Goal: Information Seeking & Learning: Learn about a topic

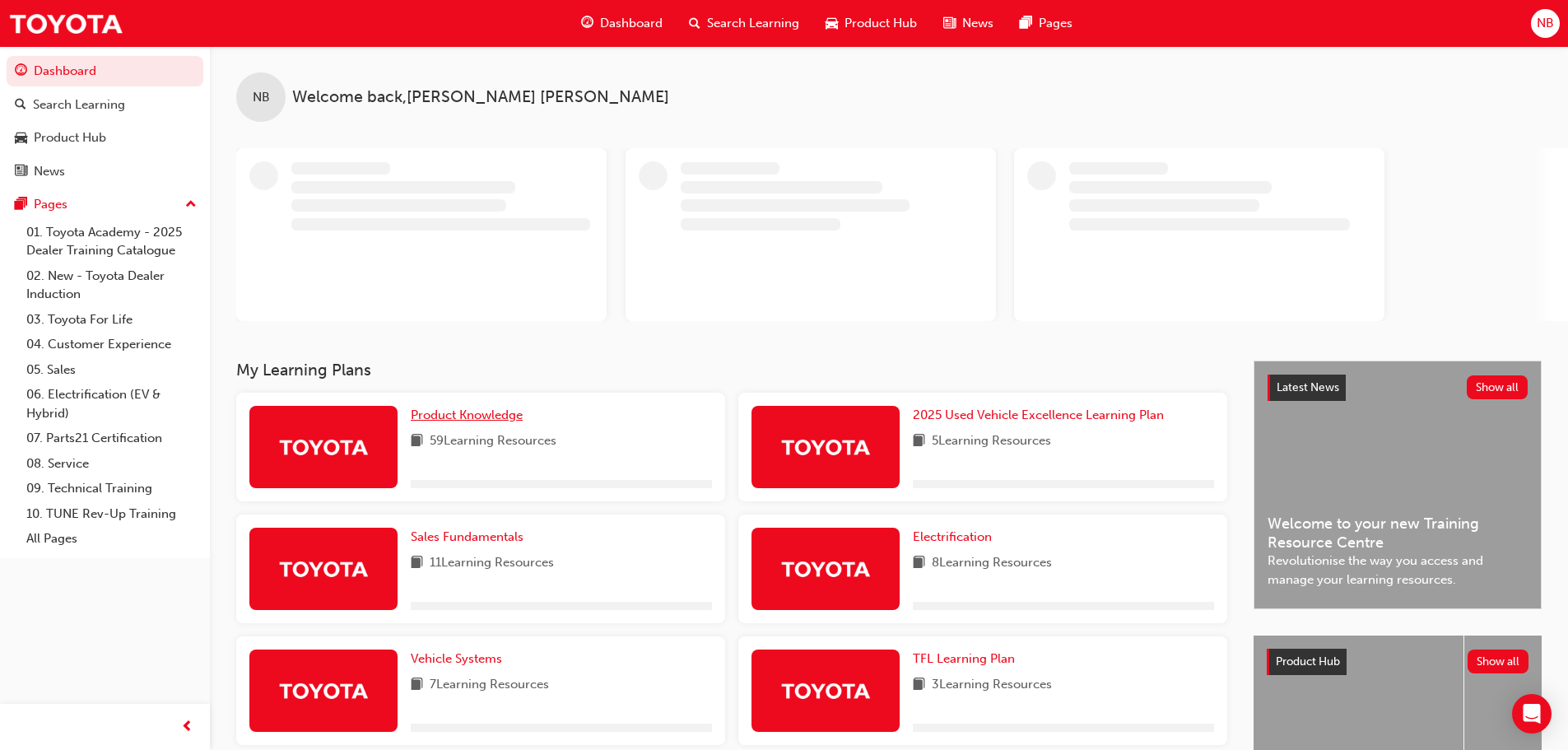
click at [466, 421] on span "Product Knowledge" at bounding box center [467, 414] width 112 height 15
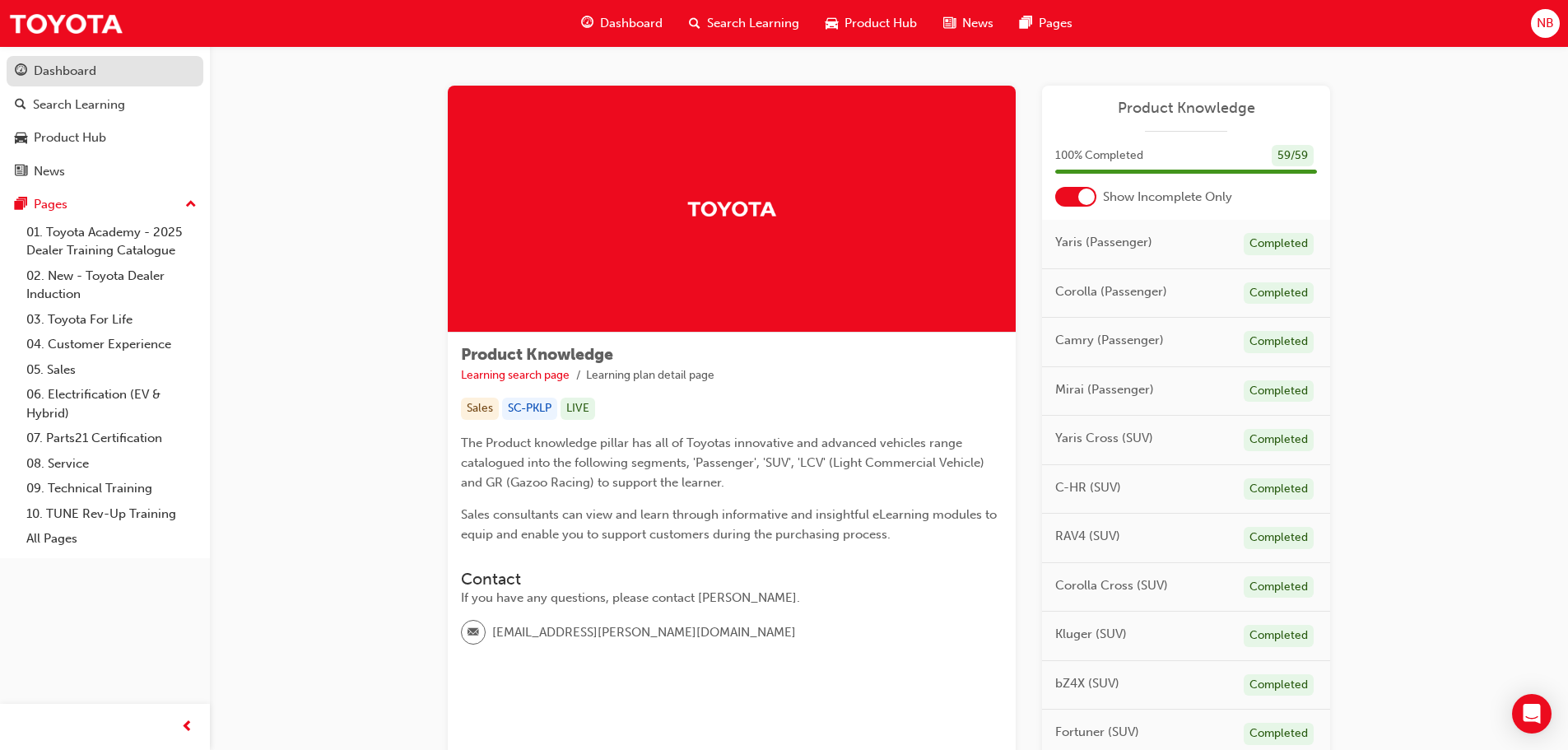
click at [51, 65] on div "Dashboard" at bounding box center [66, 71] width 63 height 19
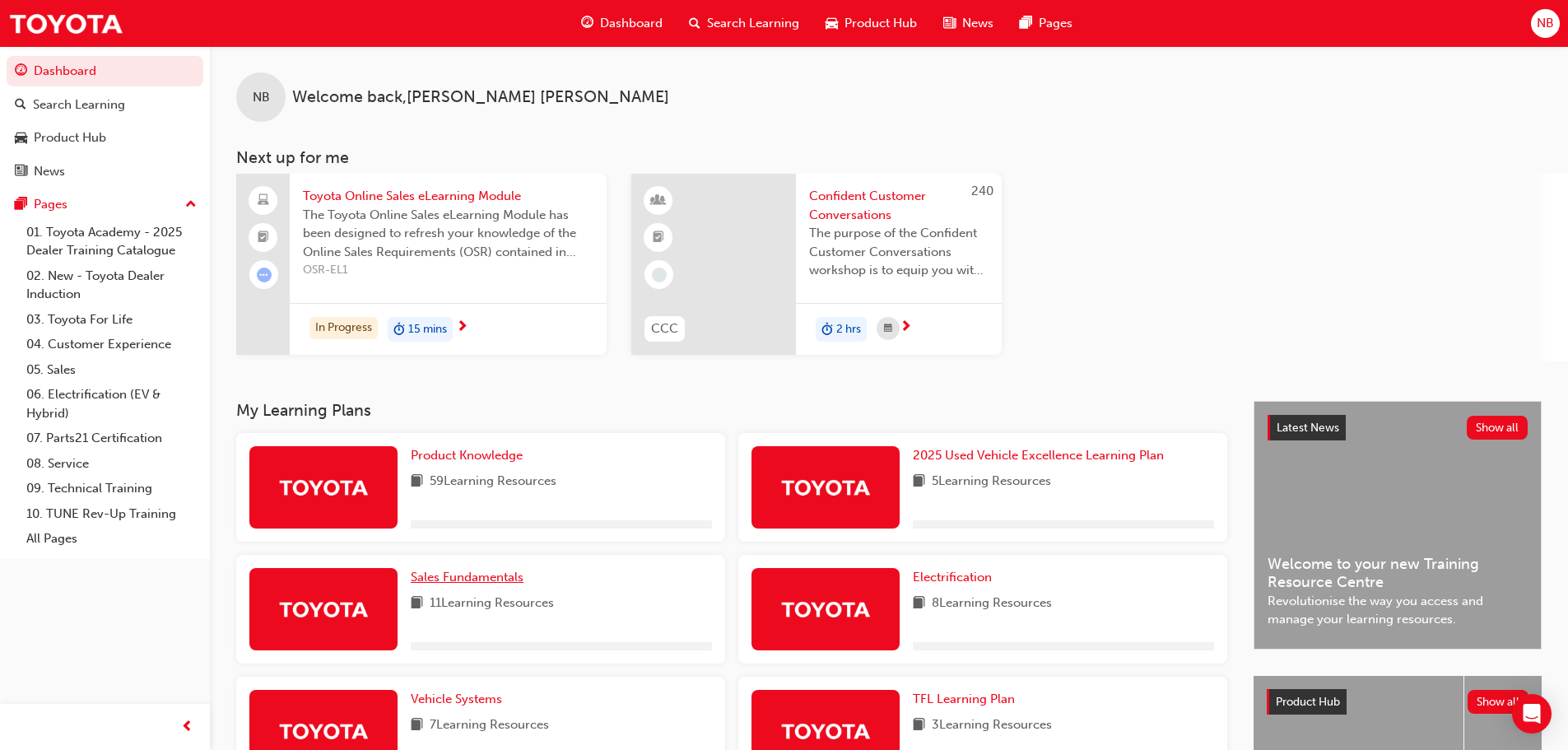
click at [482, 581] on span "Sales Fundamentals" at bounding box center [468, 577] width 113 height 15
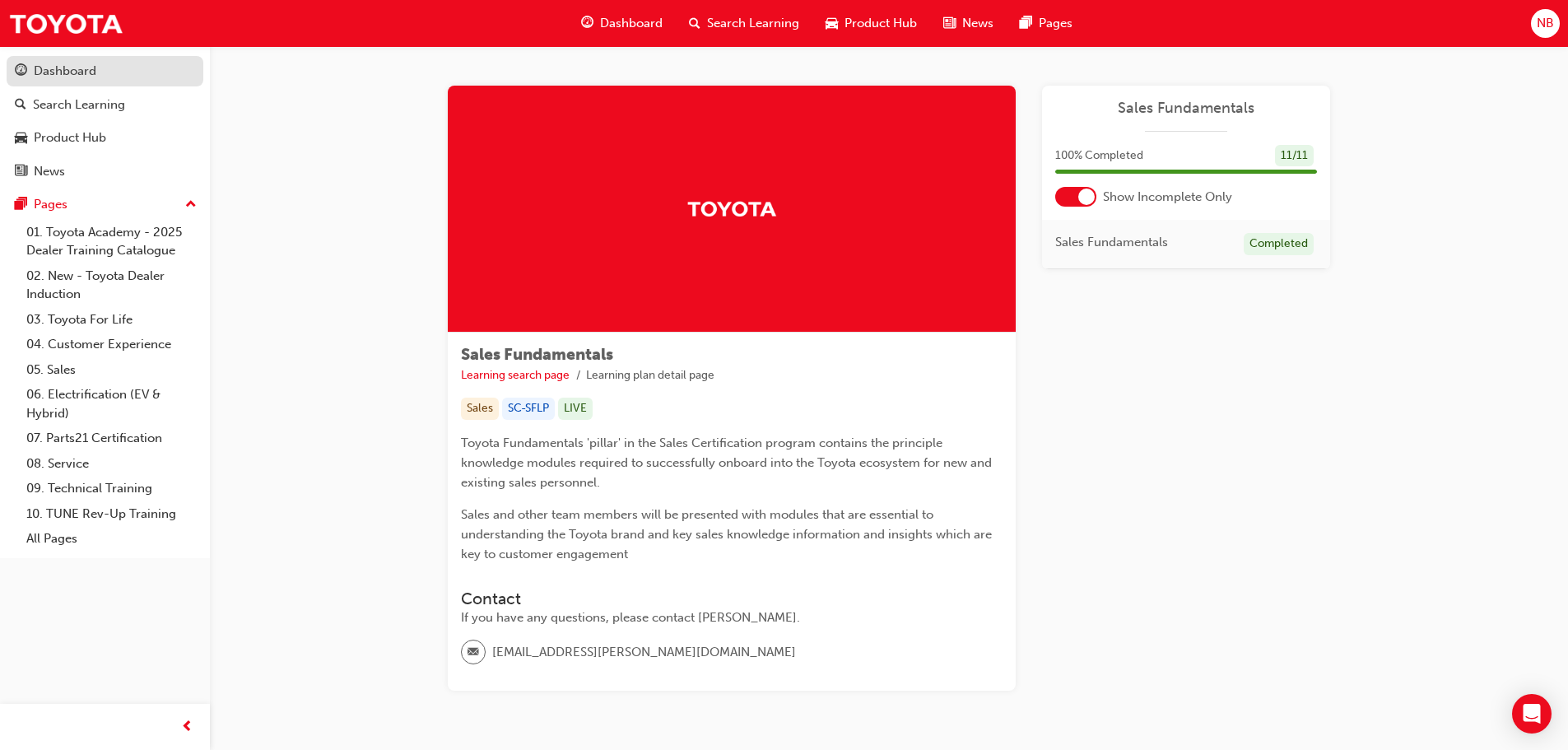
click at [52, 65] on div "Dashboard" at bounding box center [66, 71] width 63 height 19
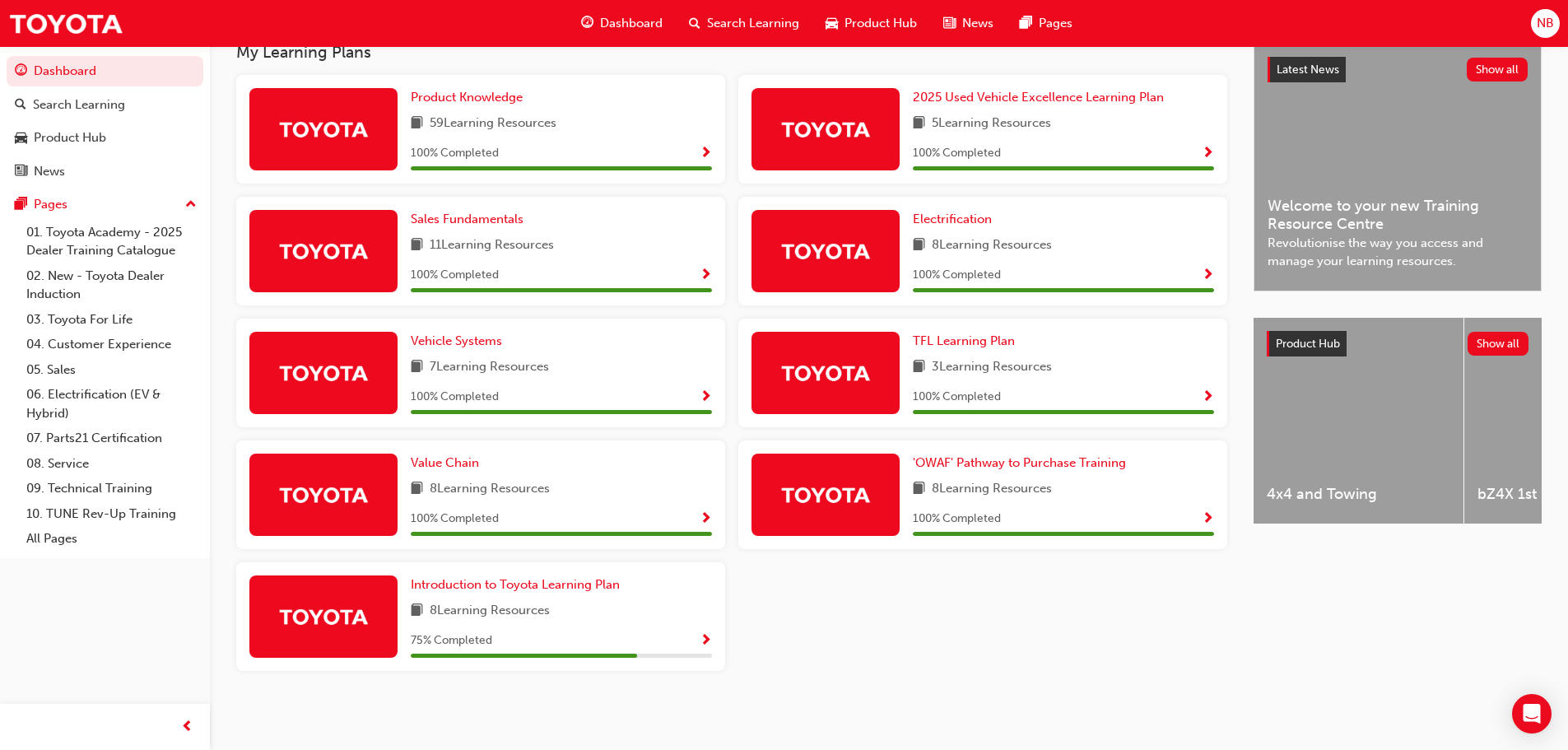
scroll to position [360, 0]
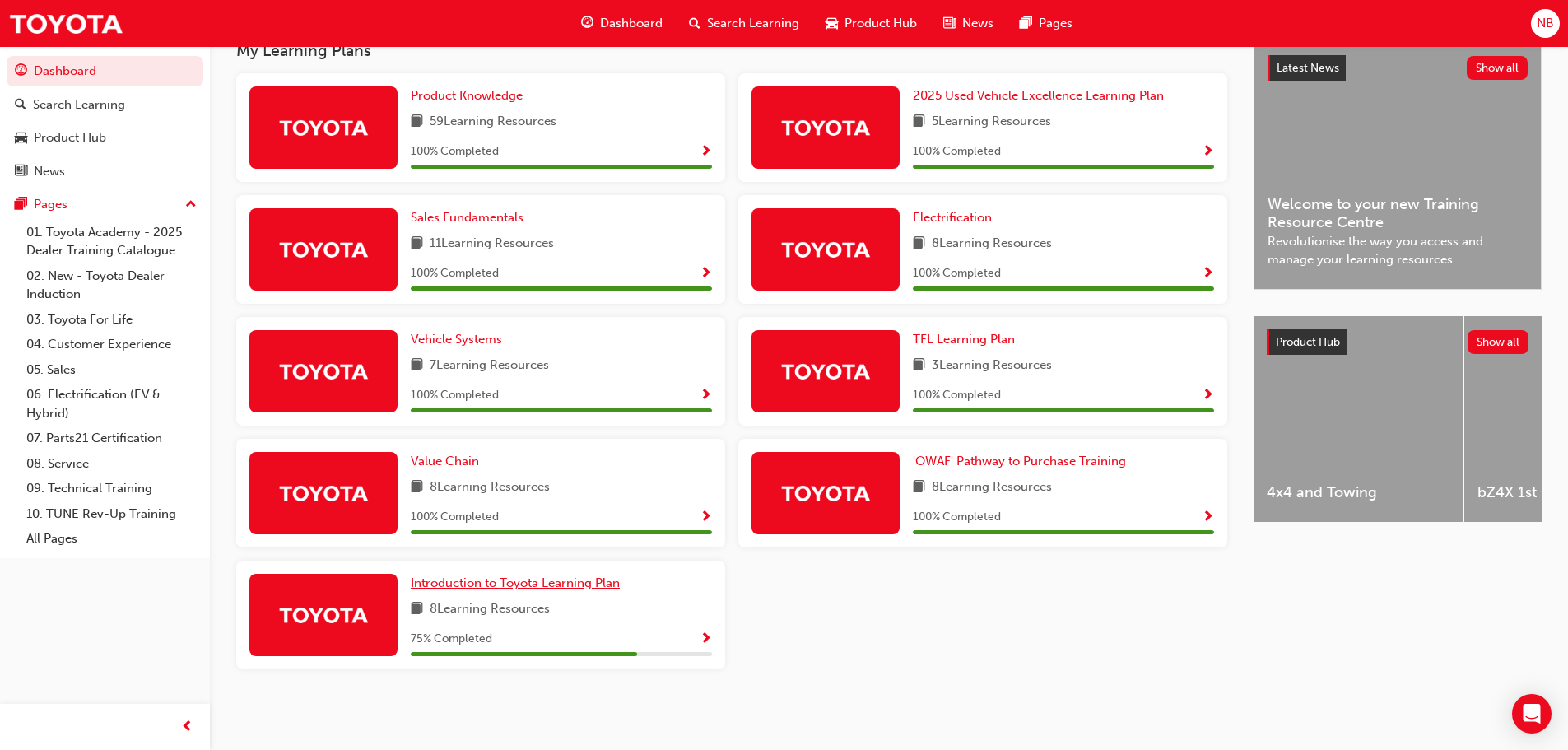
click at [530, 579] on span "Introduction to Toyota Learning Plan" at bounding box center [515, 582] width 209 height 15
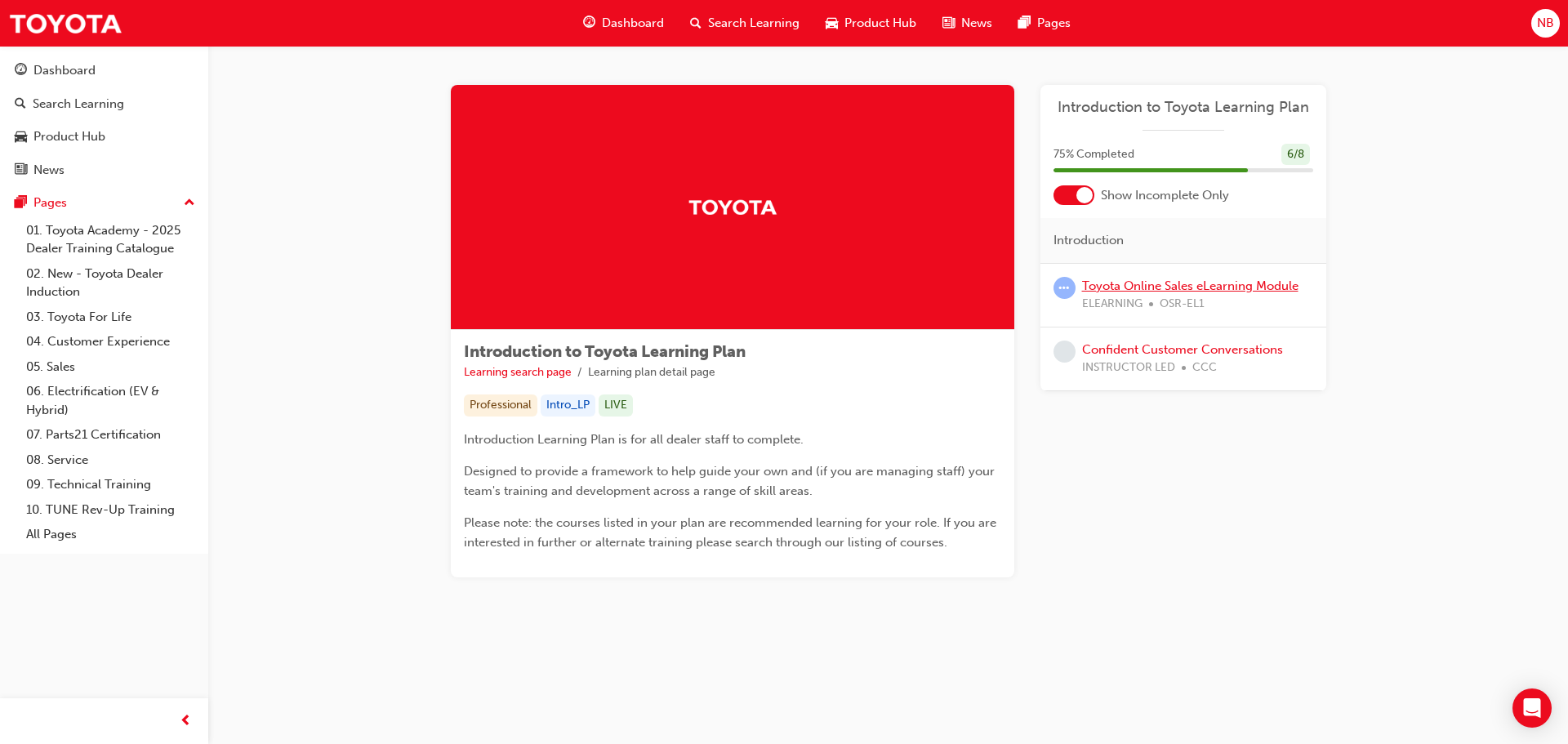
click at [1137, 287] on link "Toyota Online Sales eLearning Module" at bounding box center [1190, 286] width 216 height 15
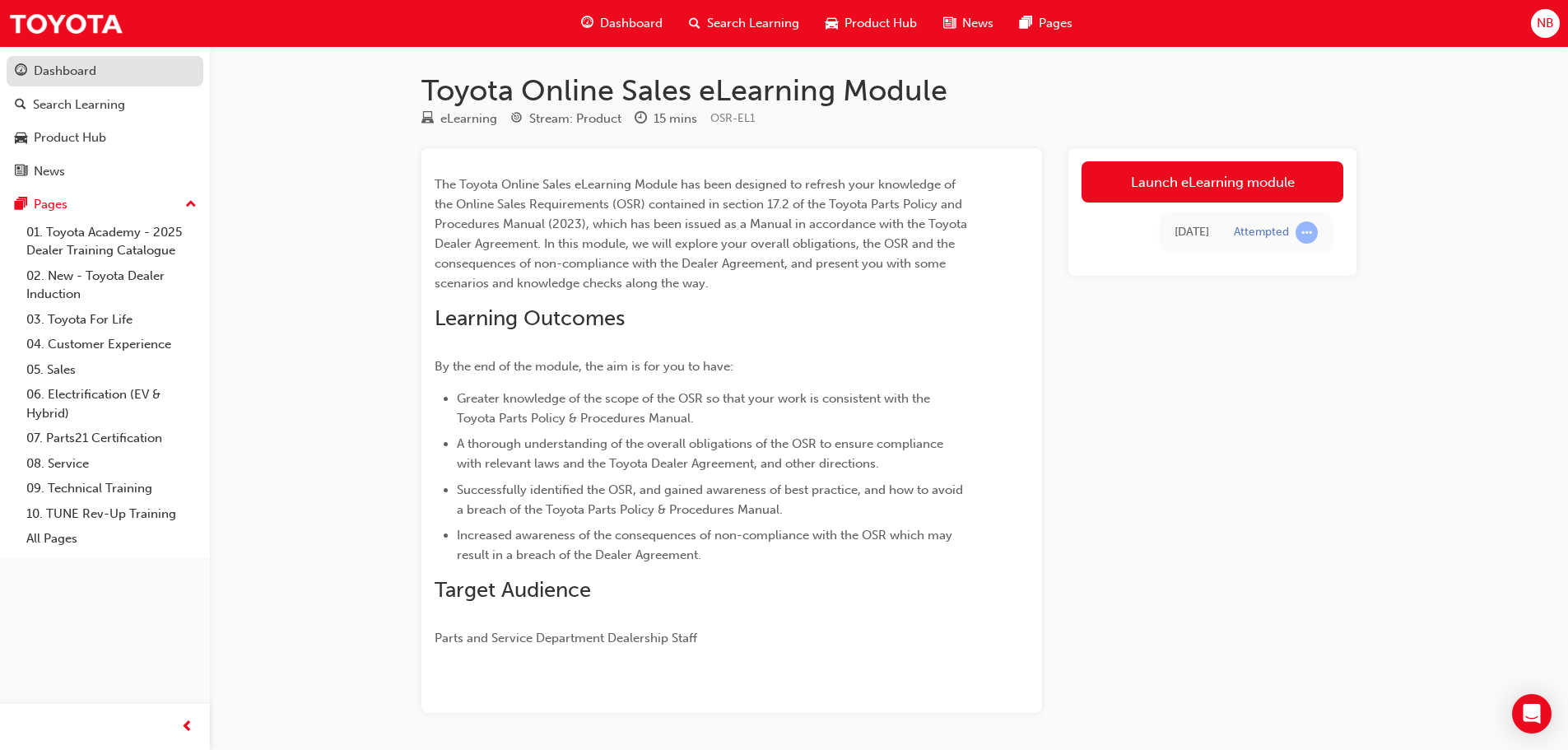
click at [57, 64] on div "Dashboard" at bounding box center [66, 71] width 63 height 19
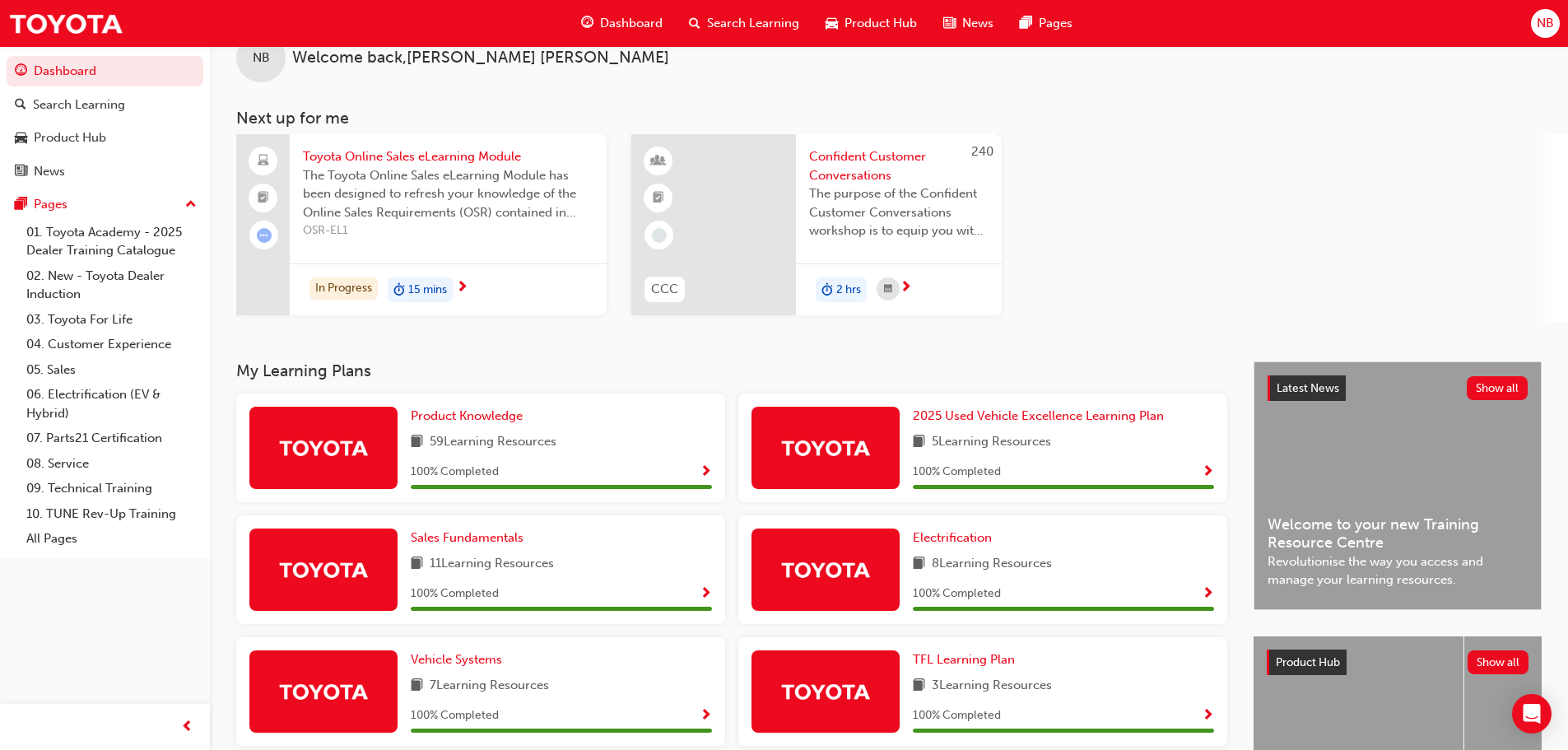
scroll to position [31, 0]
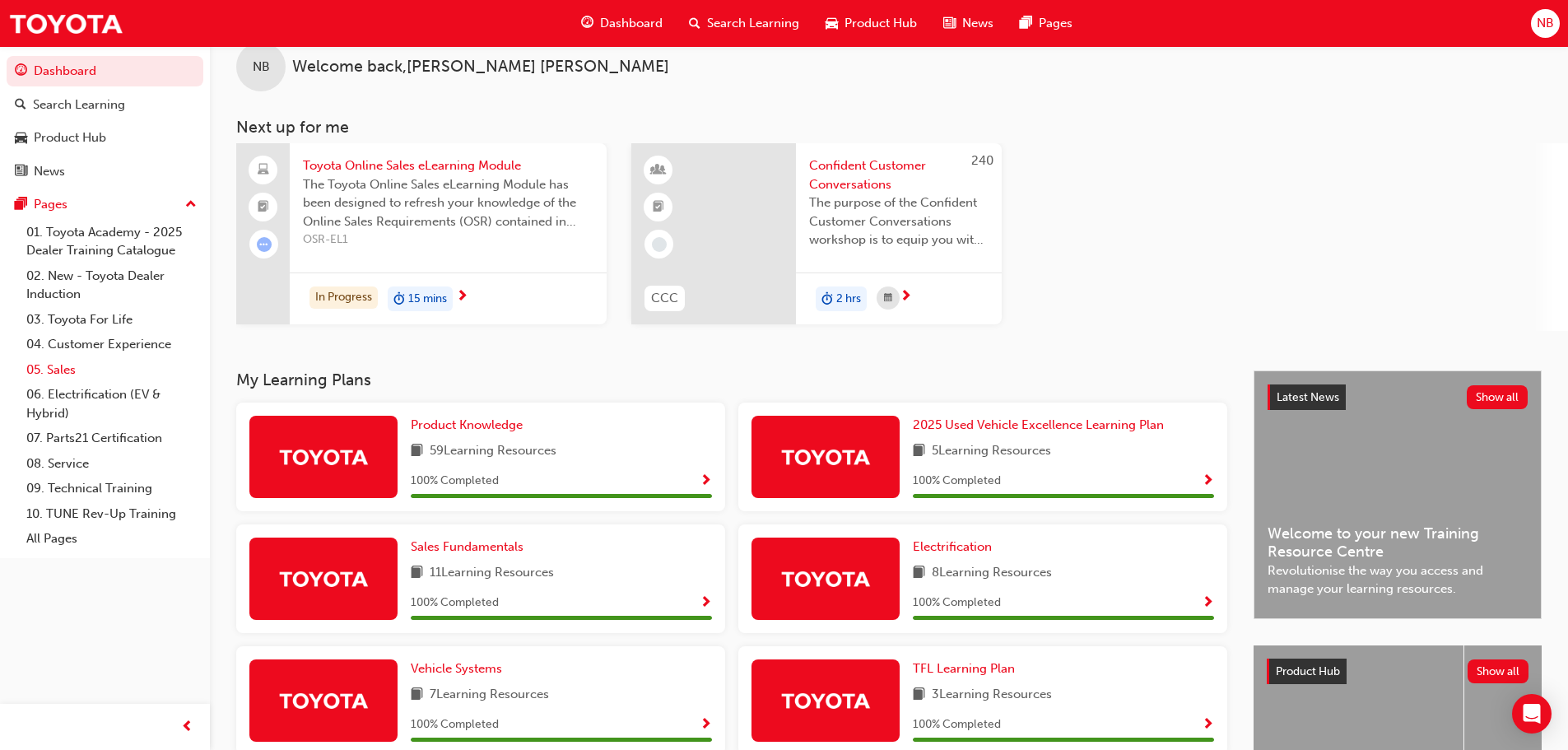
click at [57, 373] on link "05. Sales" at bounding box center [111, 370] width 184 height 25
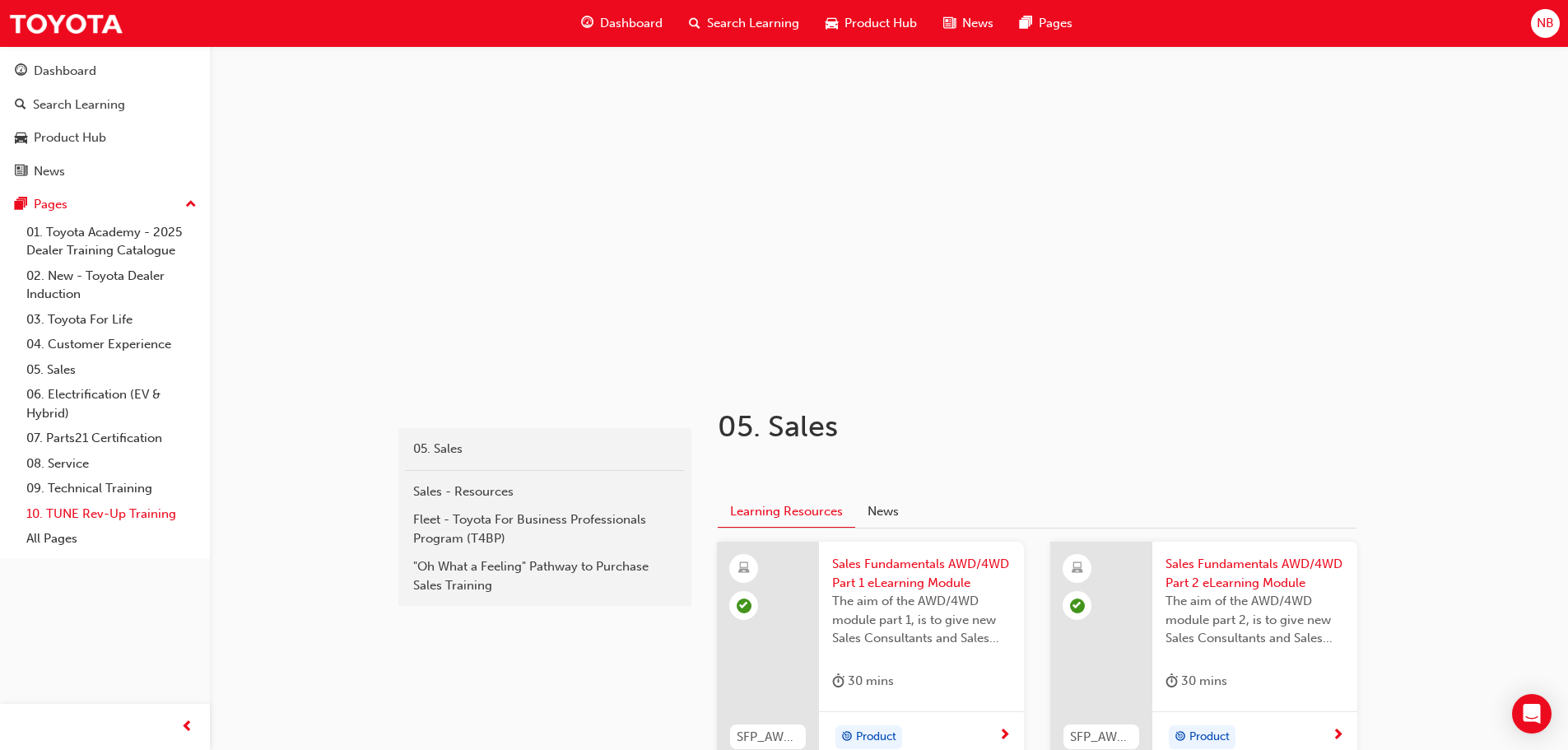
click at [84, 512] on link "10. TUNE Rev-Up Training" at bounding box center [111, 514] width 184 height 25
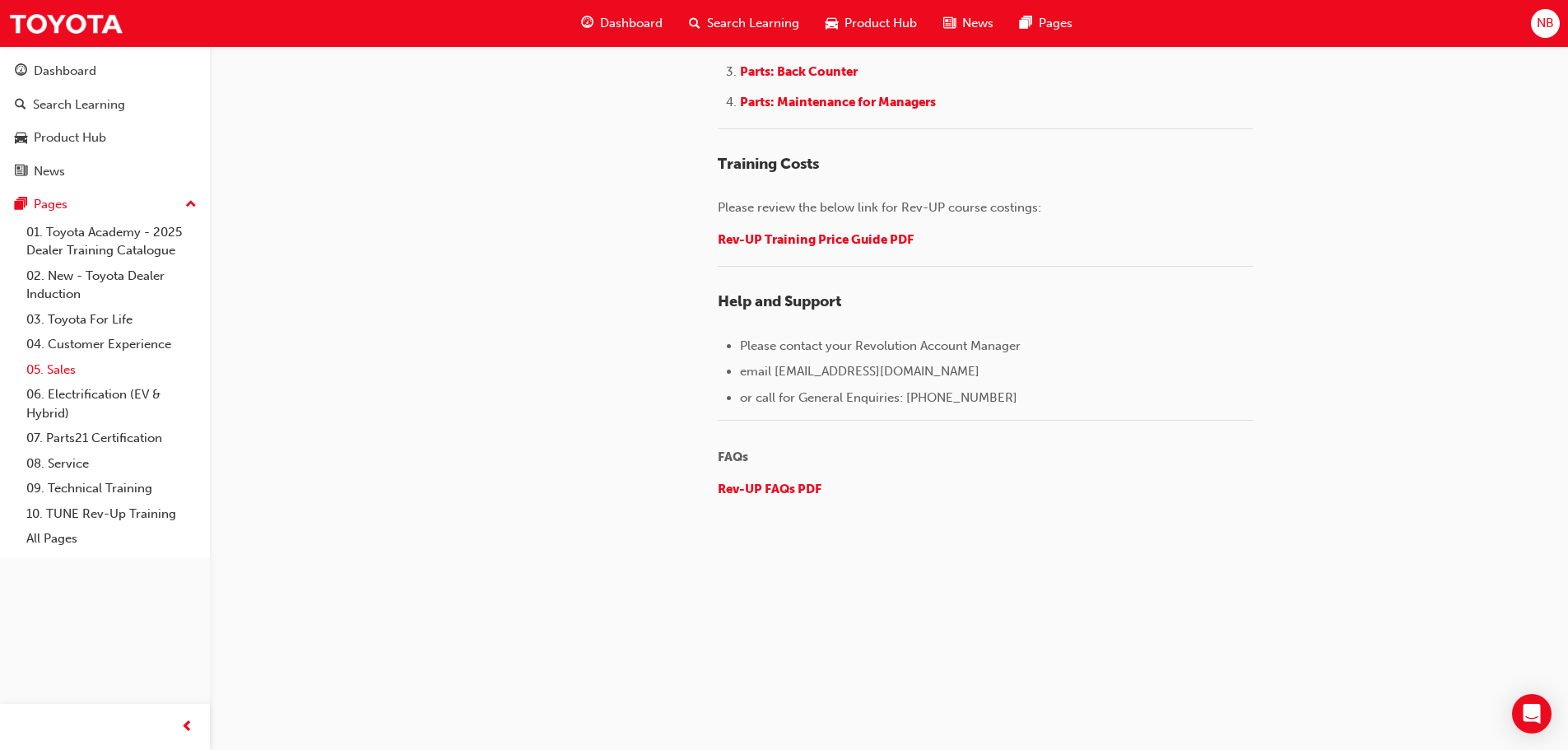
scroll to position [1964, 0]
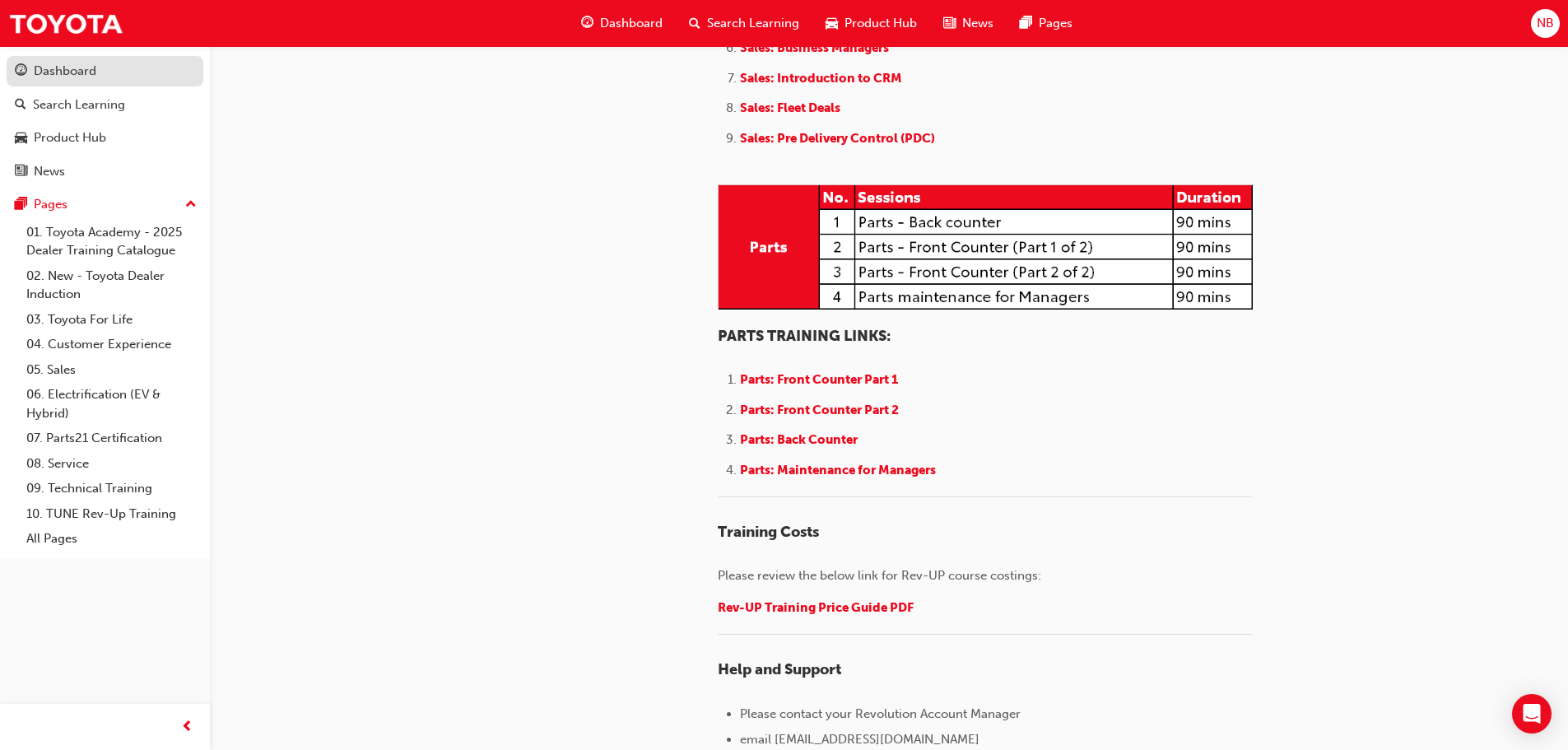
click at [45, 71] on div "Dashboard" at bounding box center [66, 71] width 63 height 19
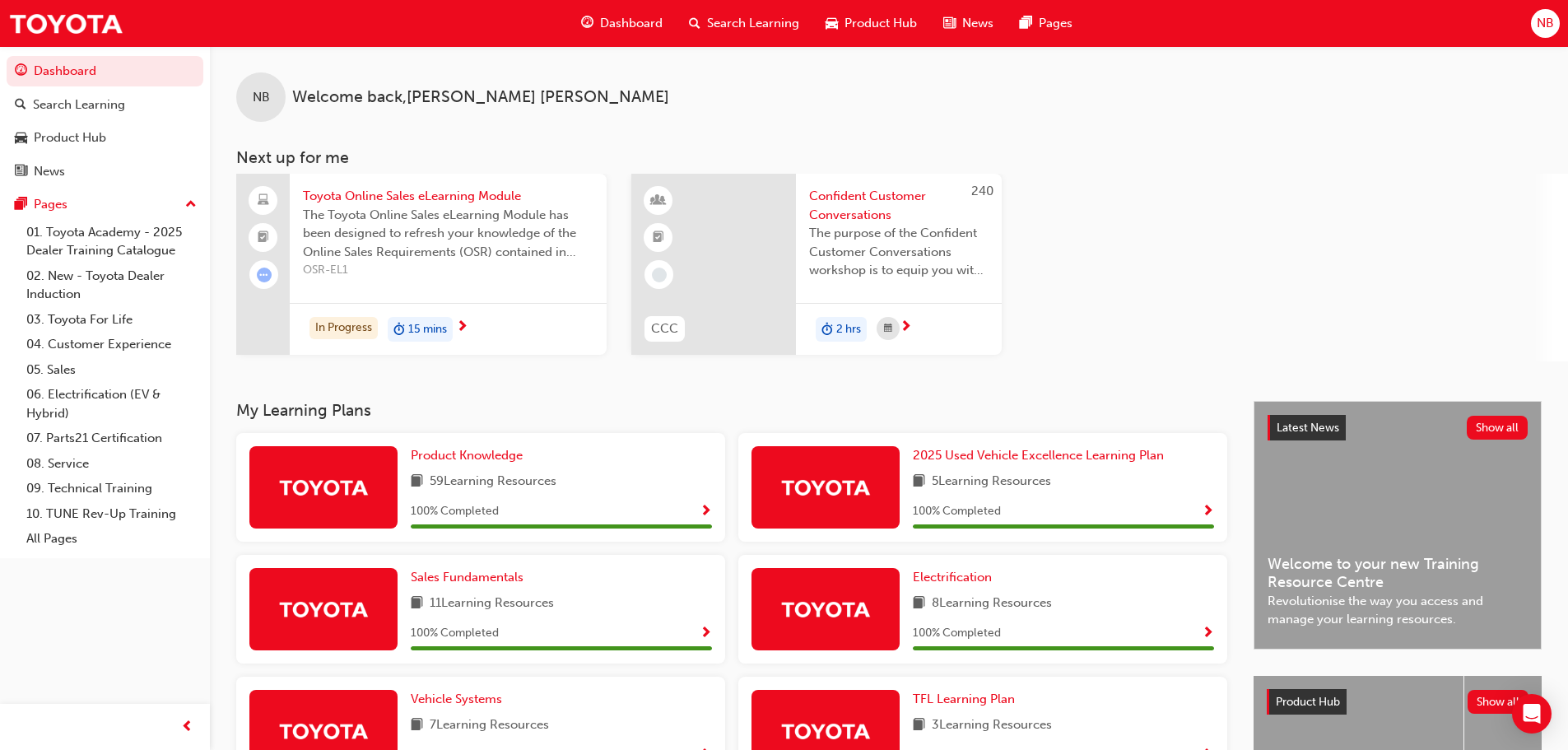
click at [459, 328] on span "next-icon" at bounding box center [462, 327] width 13 height 15
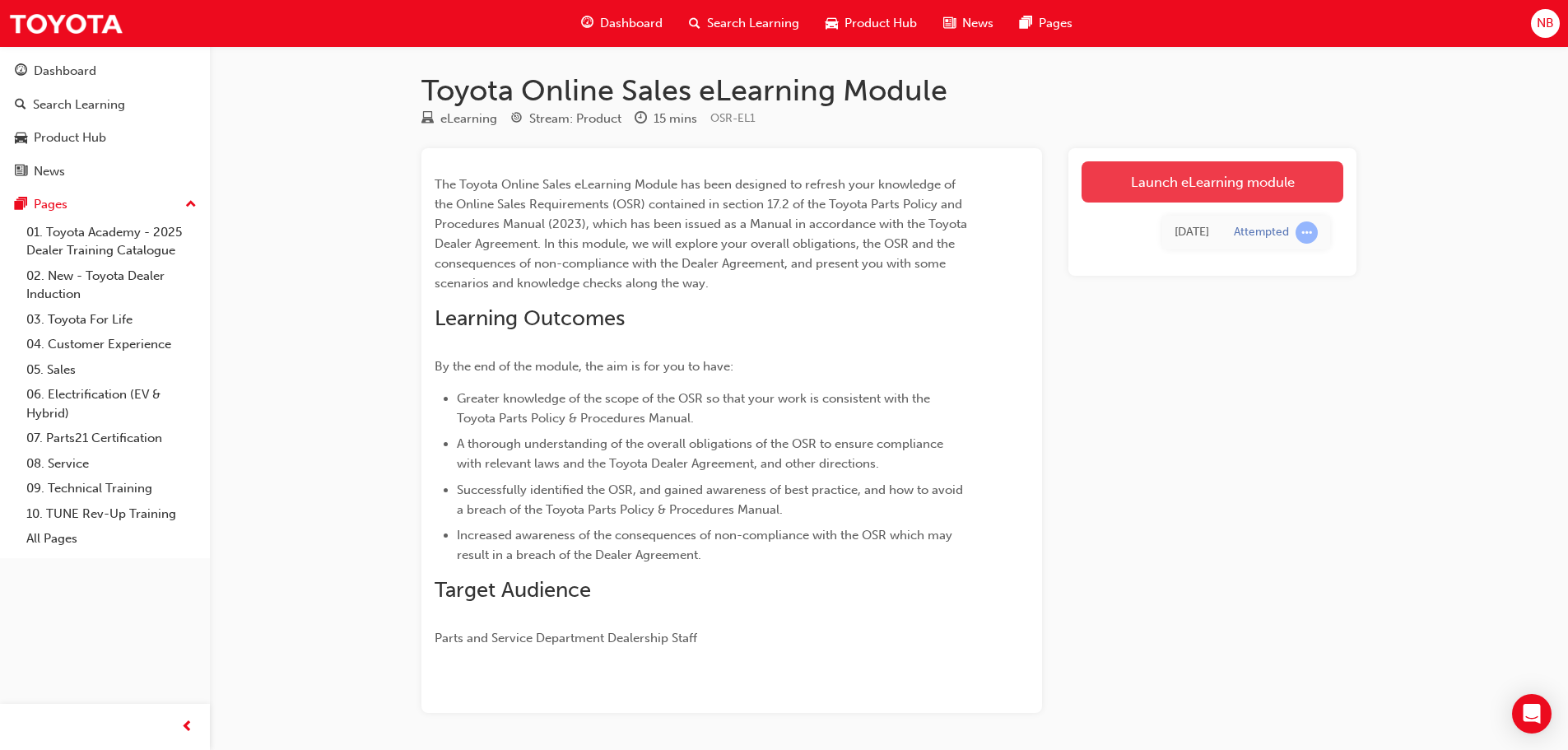
click at [1203, 189] on link "Launch eLearning module" at bounding box center [1213, 182] width 262 height 41
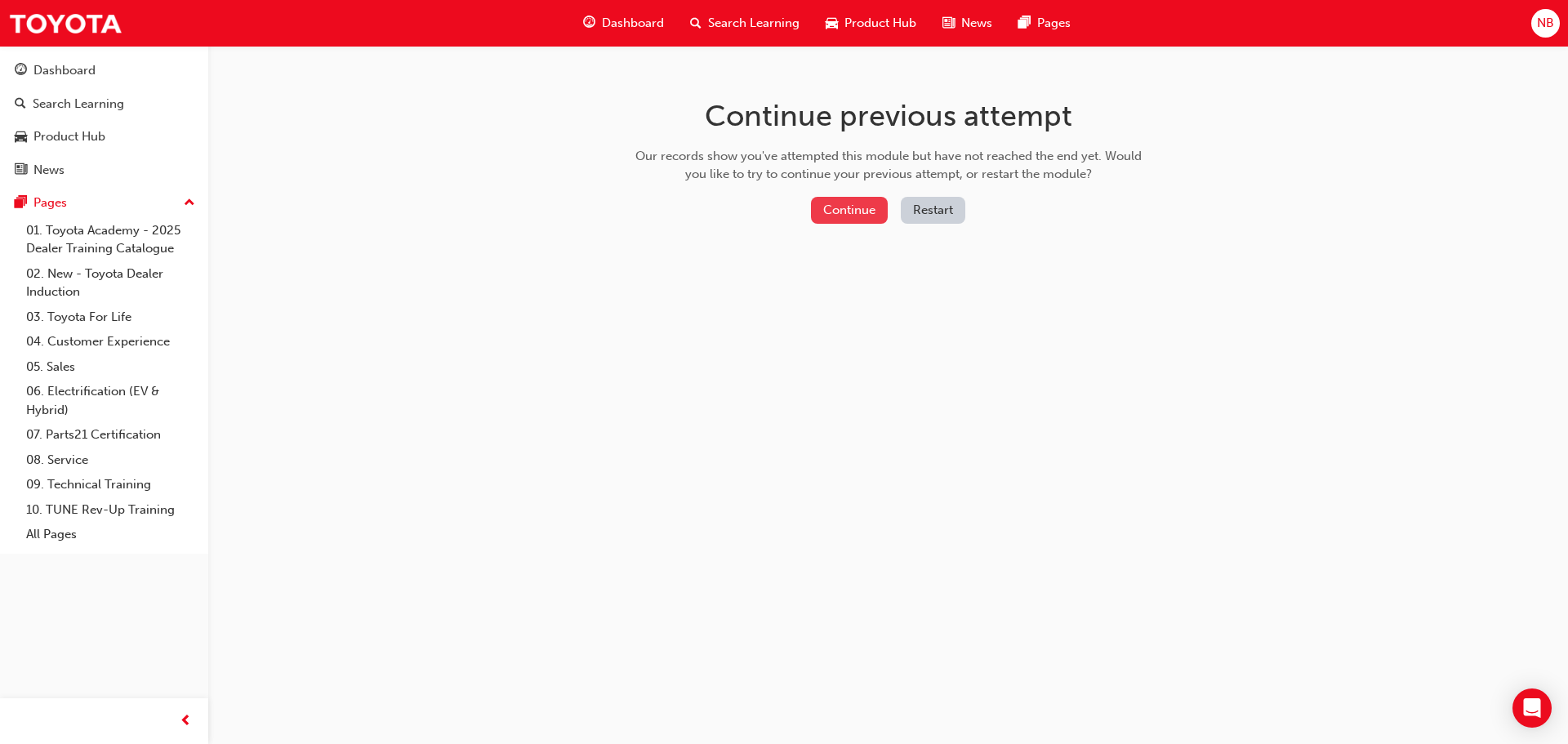
click at [855, 207] on button "Continue" at bounding box center [849, 210] width 77 height 27
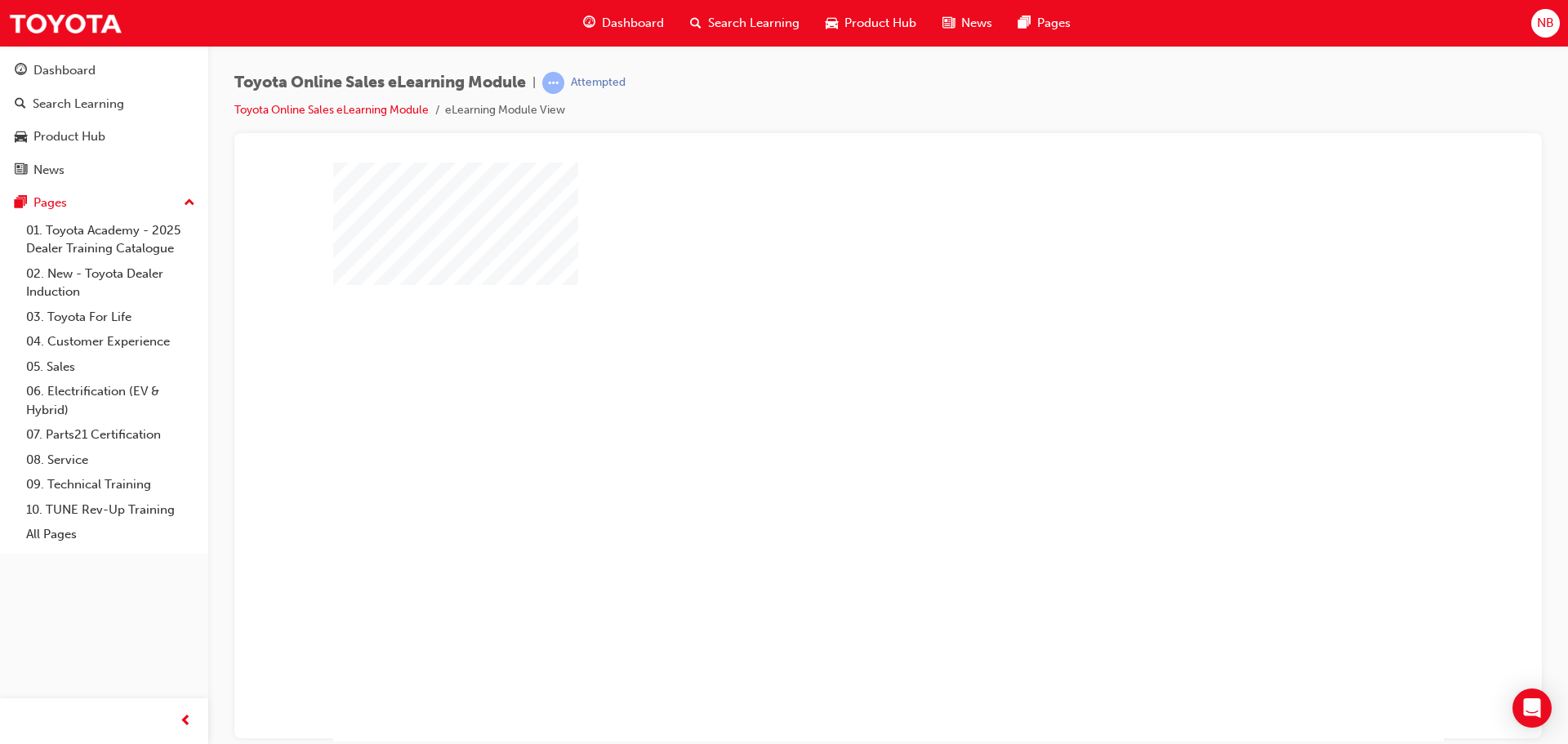
click at [841, 404] on div "play" at bounding box center [841, 404] width 0 height 0
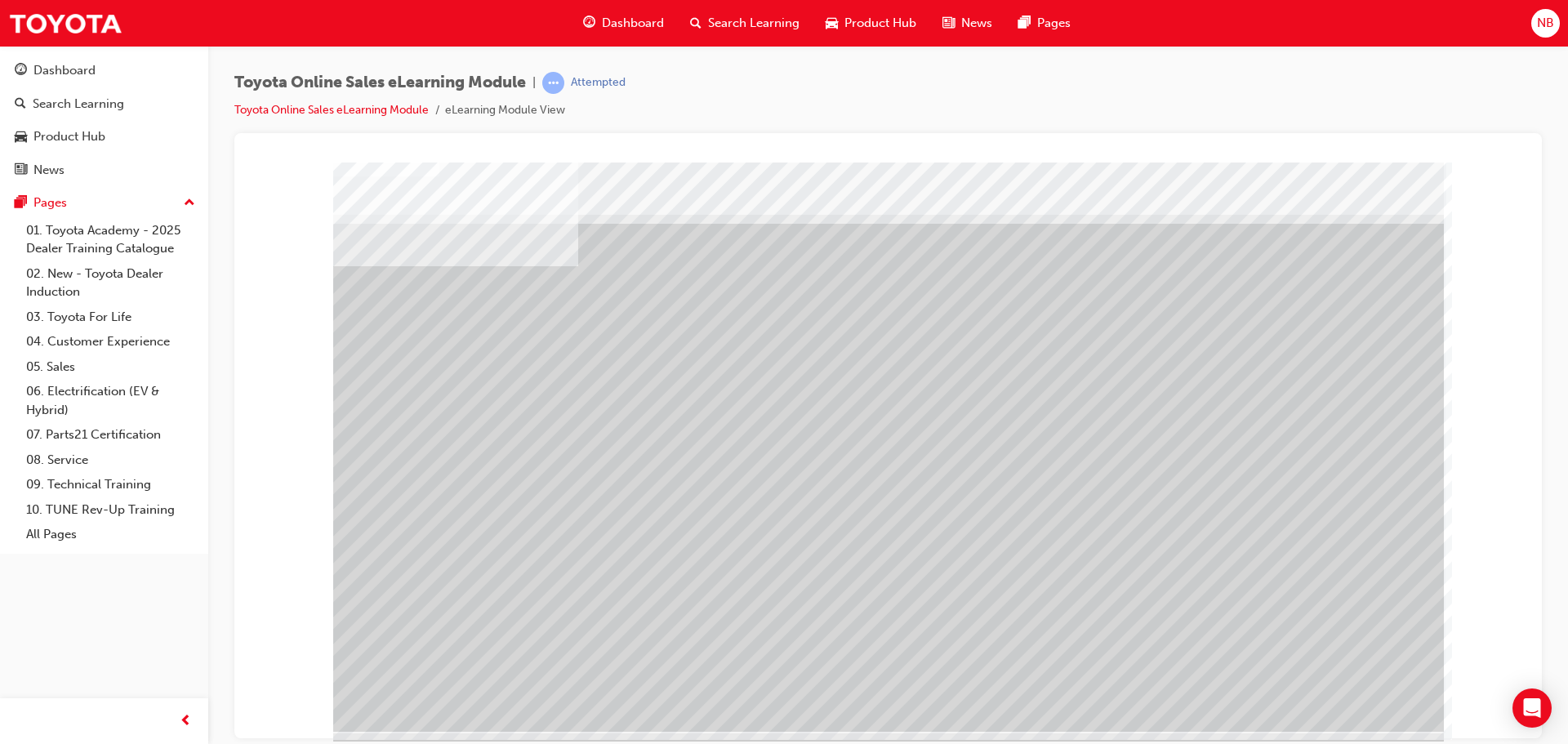
scroll to position [34, 0]
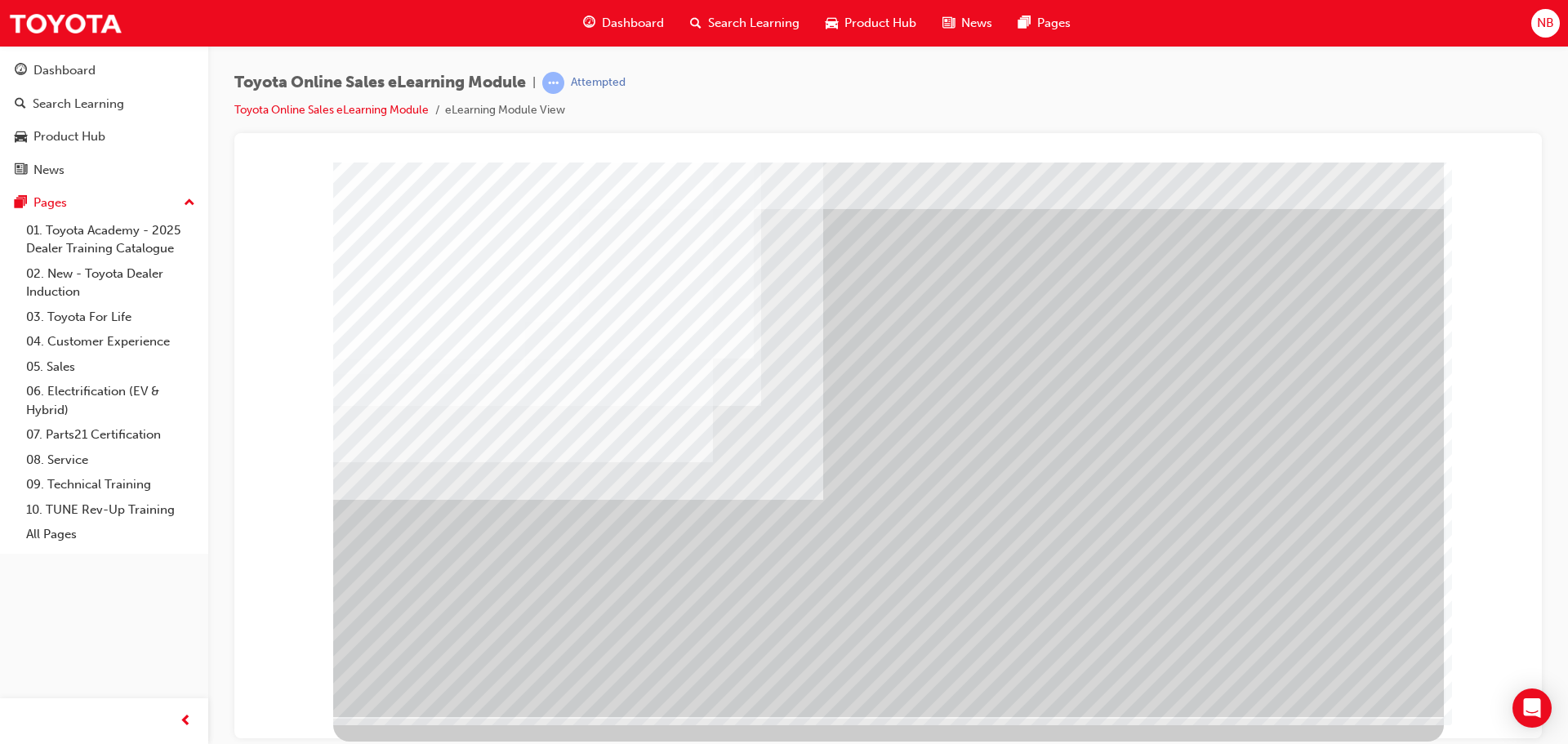
scroll to position [0, 0]
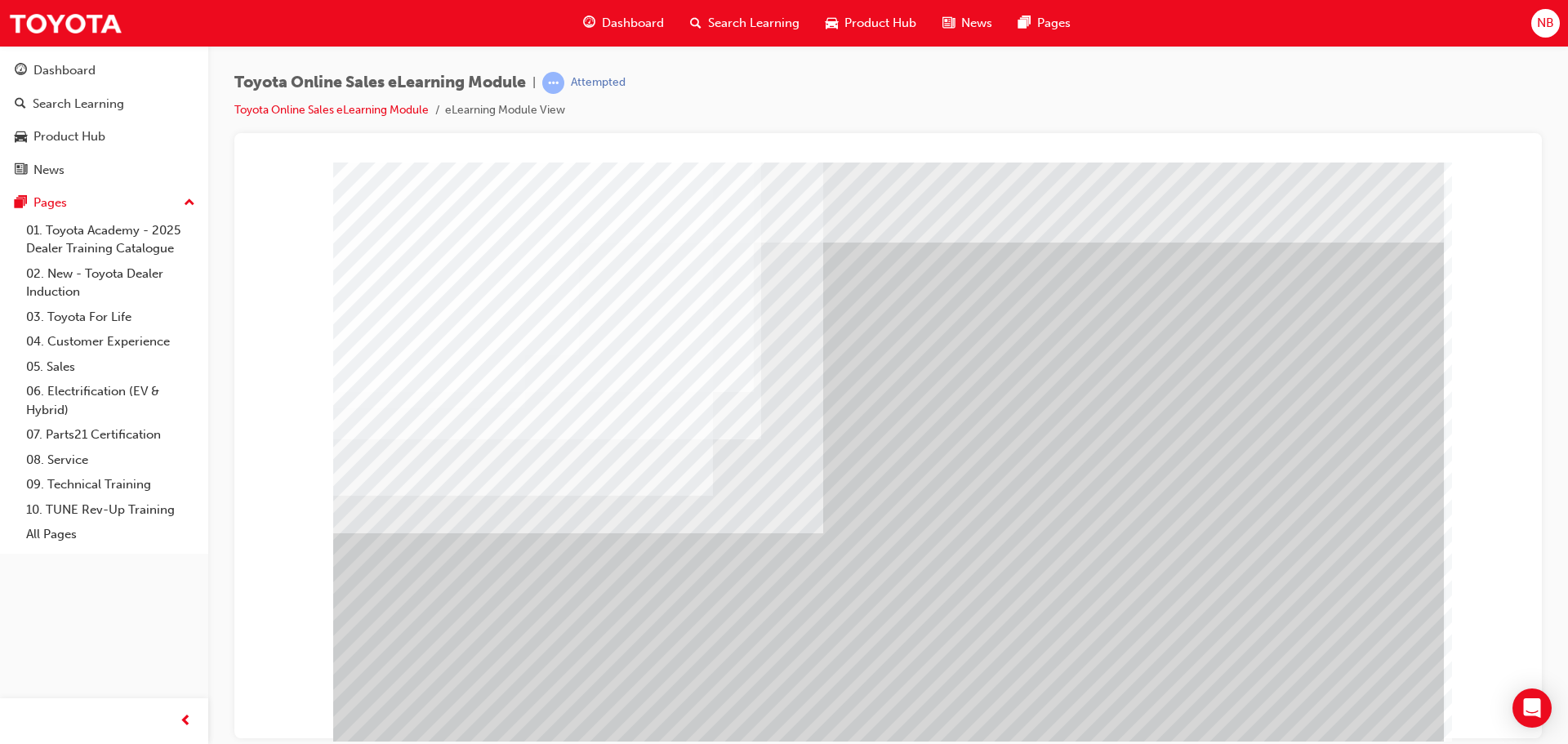
drag, startPoint x: 1045, startPoint y: 322, endPoint x: 1060, endPoint y: 392, distance: 71.6
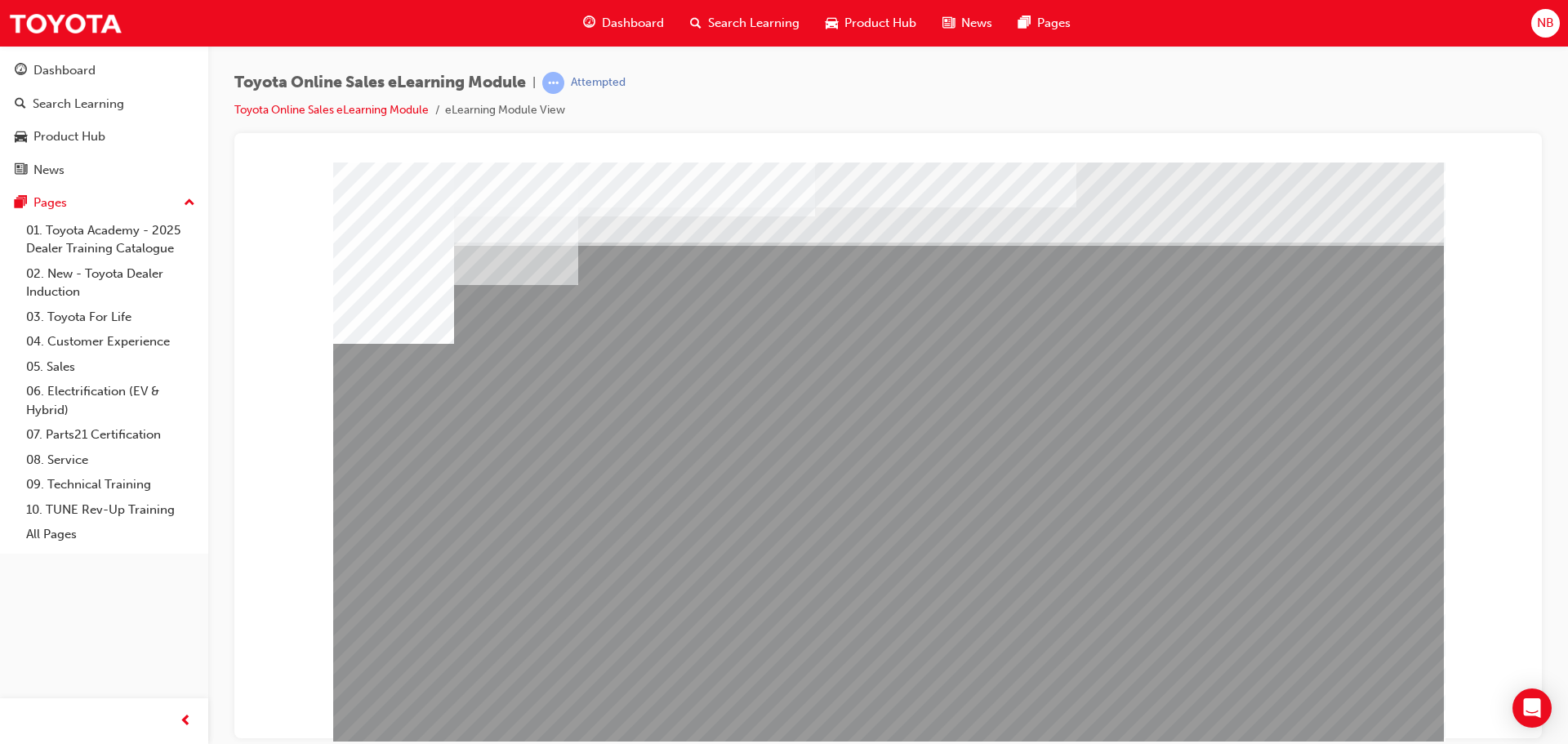
drag, startPoint x: 1246, startPoint y: 580, endPoint x: 1311, endPoint y: 581, distance: 65.0
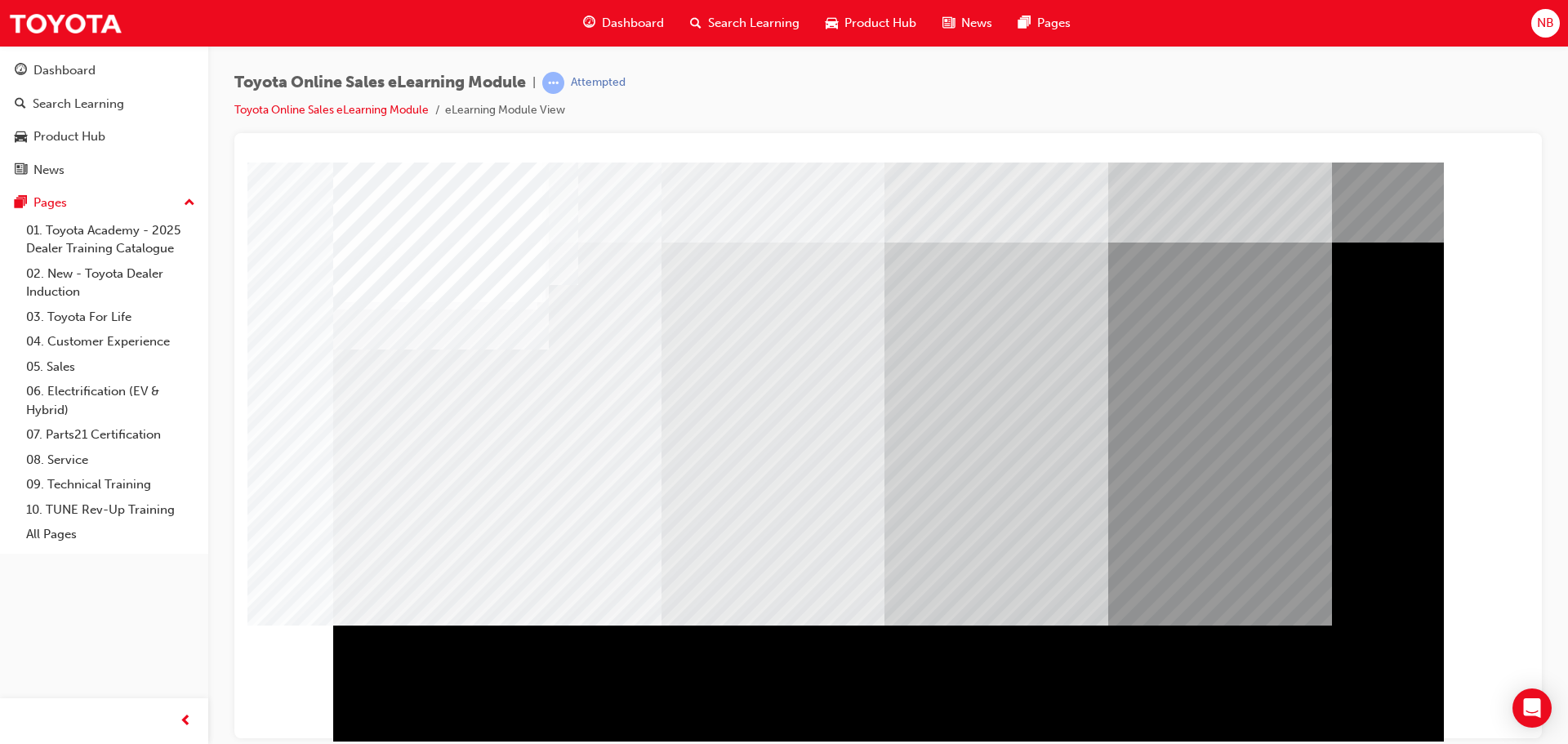
drag, startPoint x: 903, startPoint y: 635, endPoint x: 476, endPoint y: 481, distance: 453.9
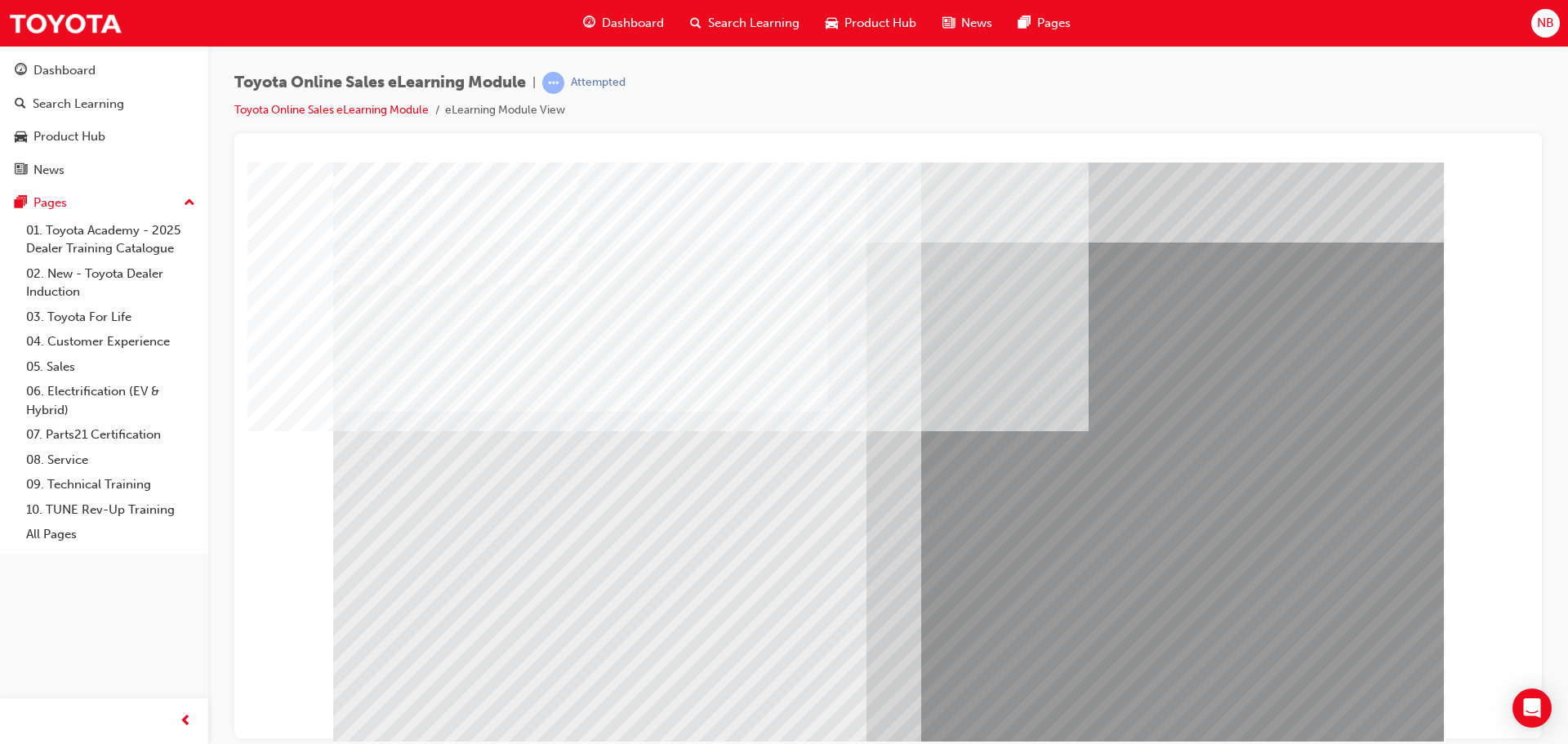
scroll to position [34, 0]
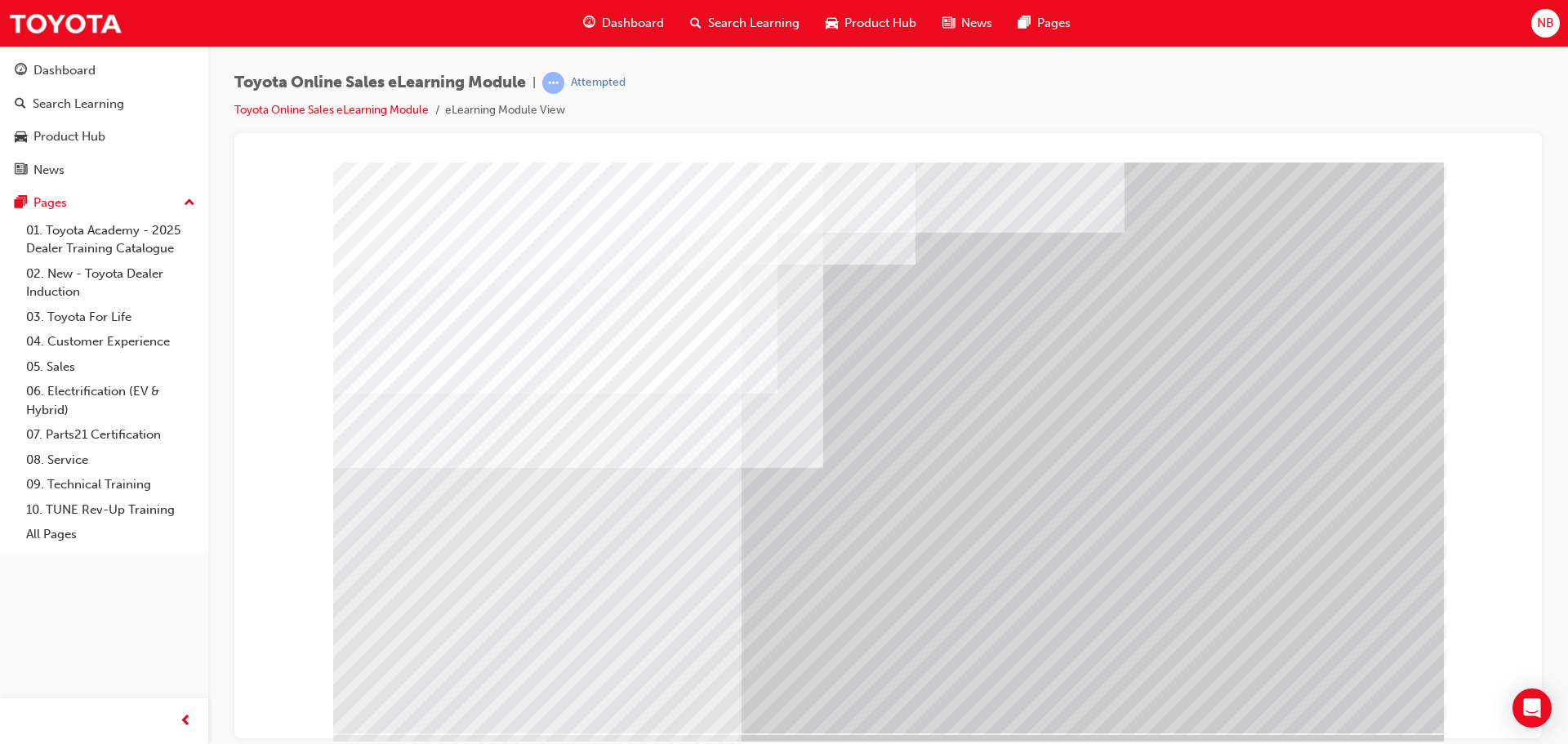
scroll to position [34, 0]
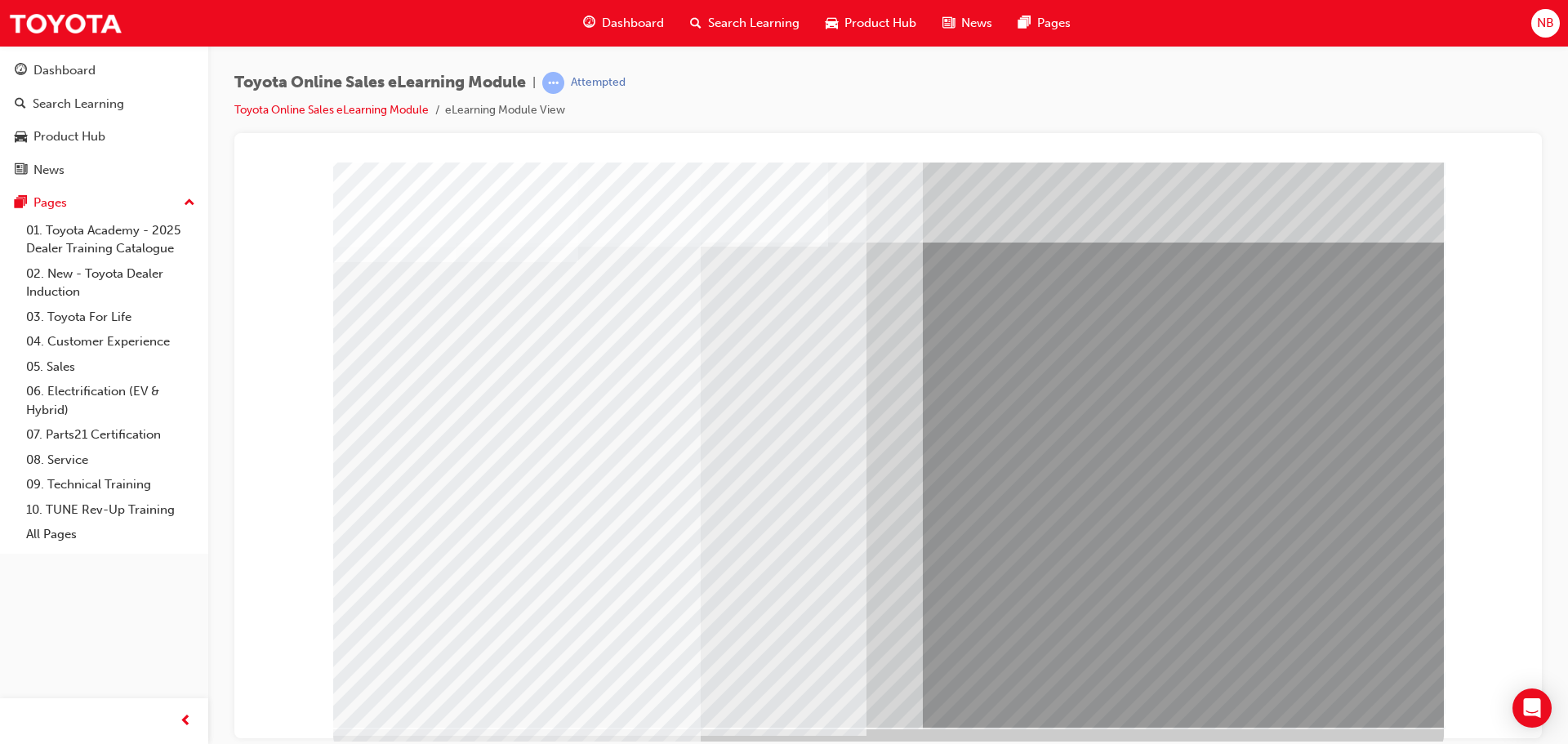
scroll to position [34, 0]
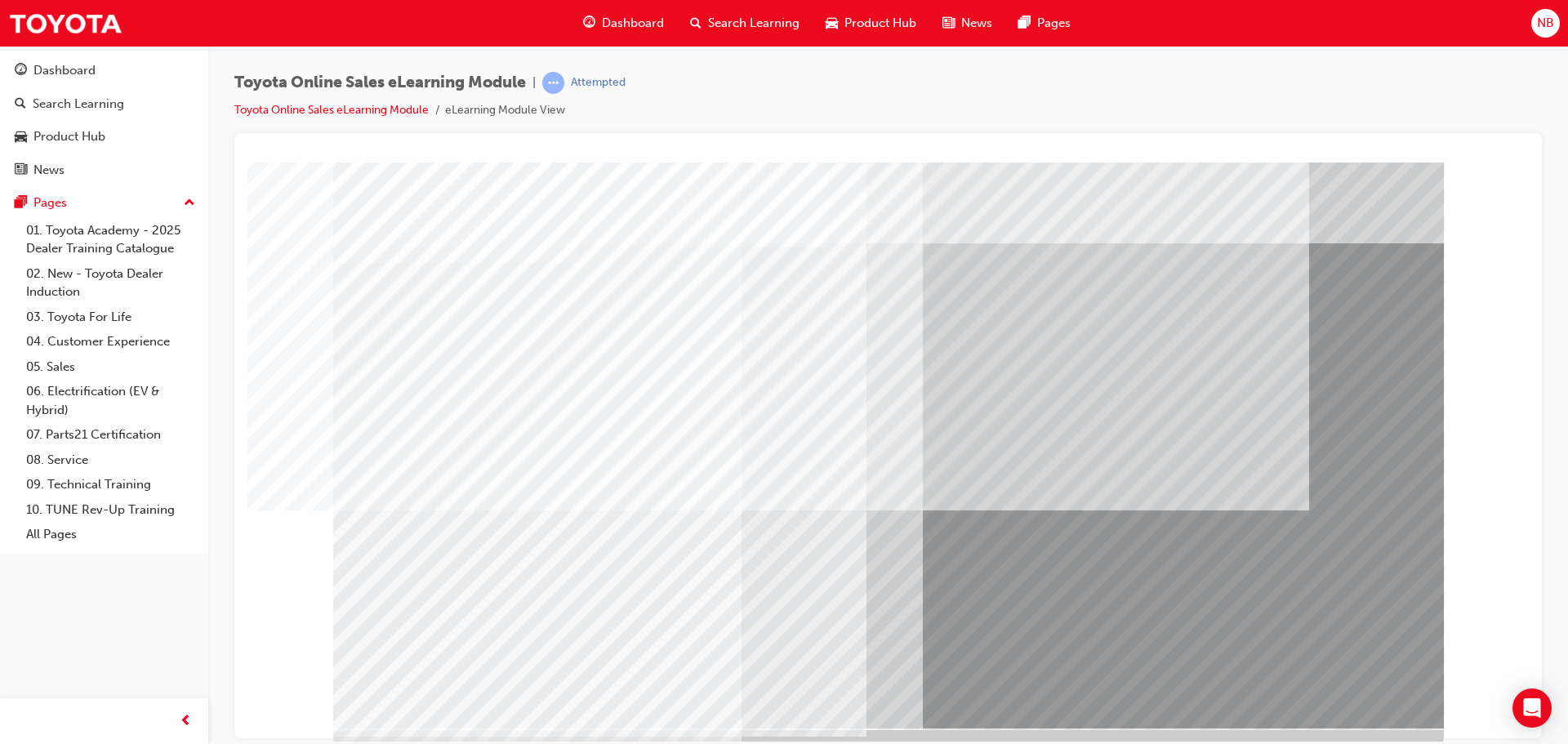
scroll to position [34, 0]
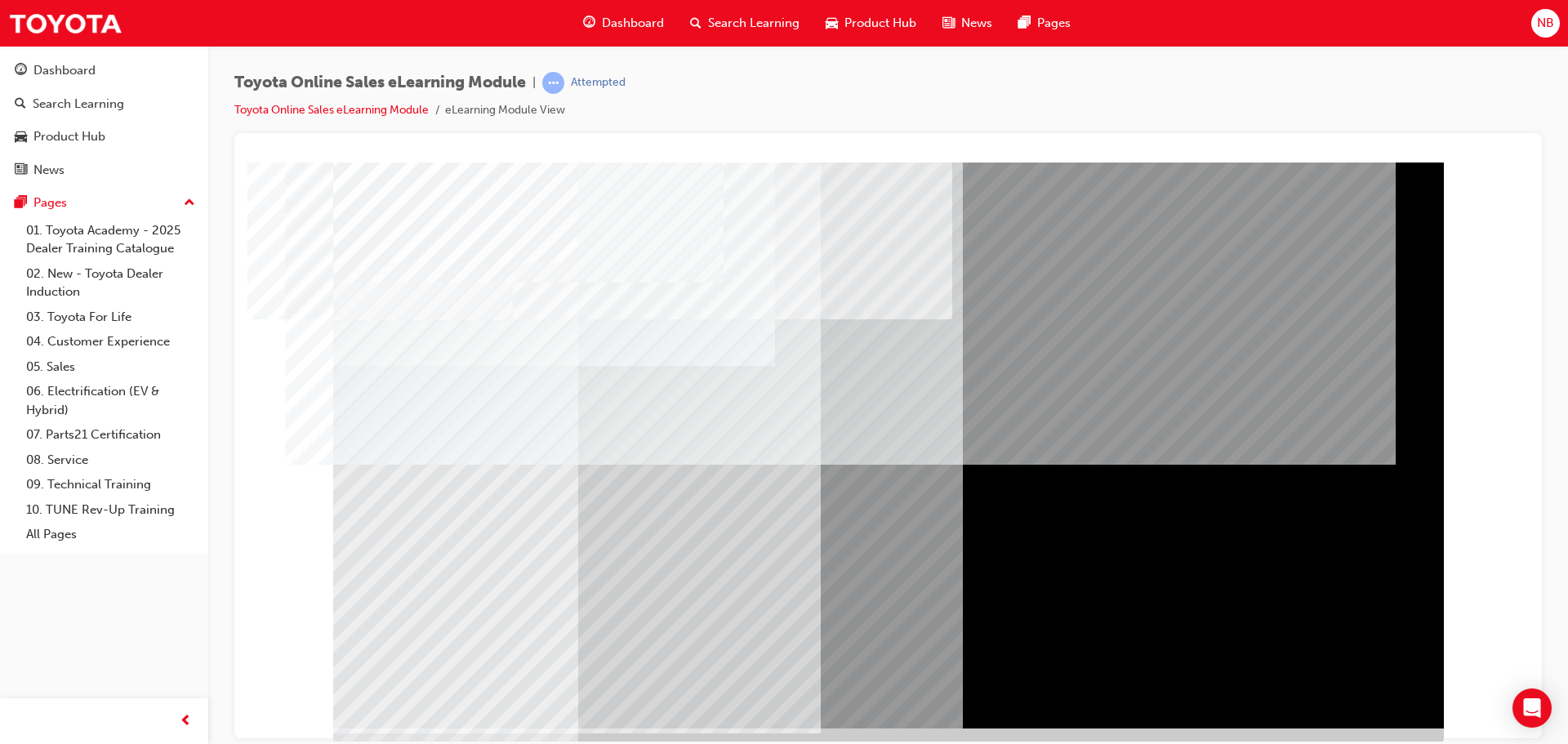
scroll to position [34, 0]
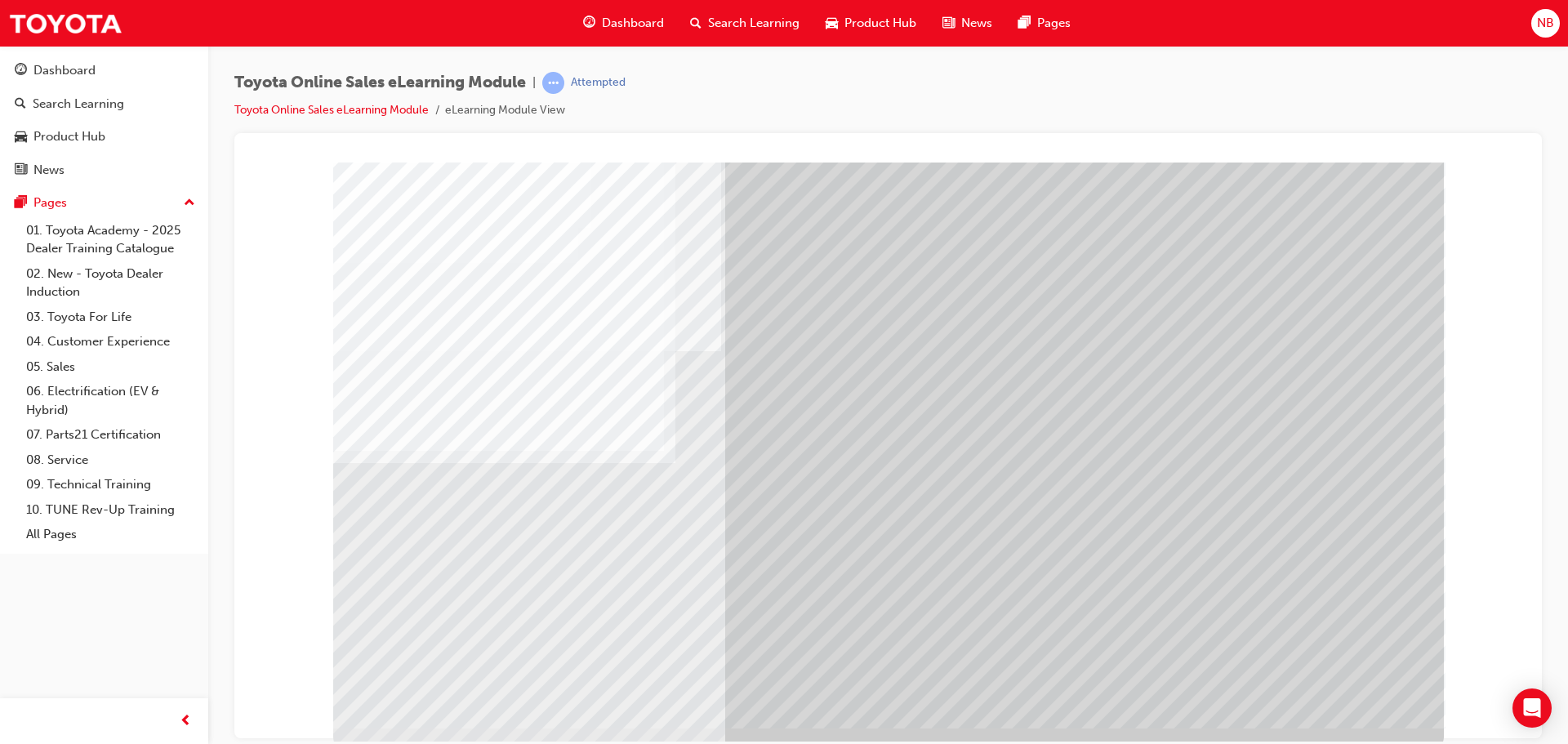
scroll to position [34, 0]
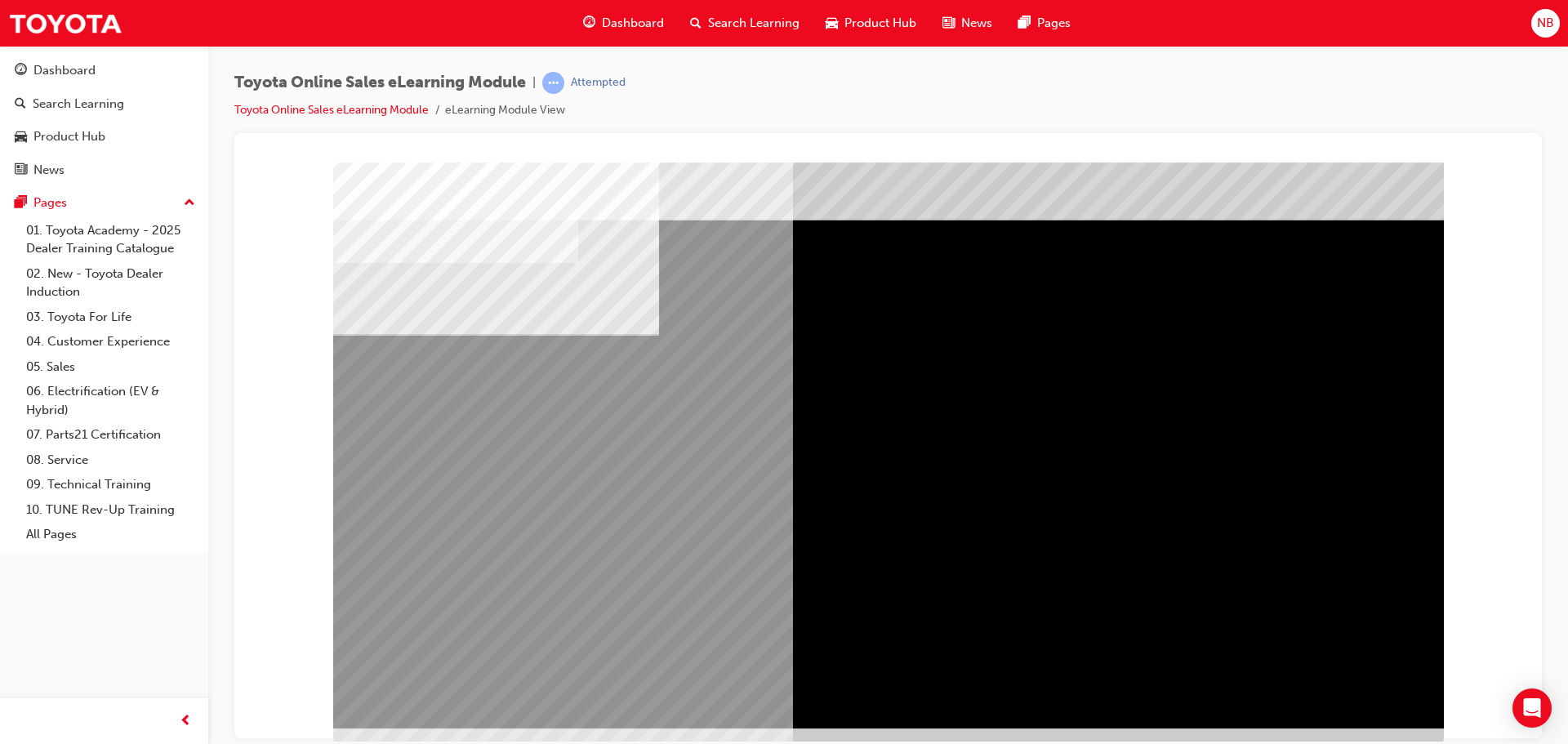
scroll to position [34, 0]
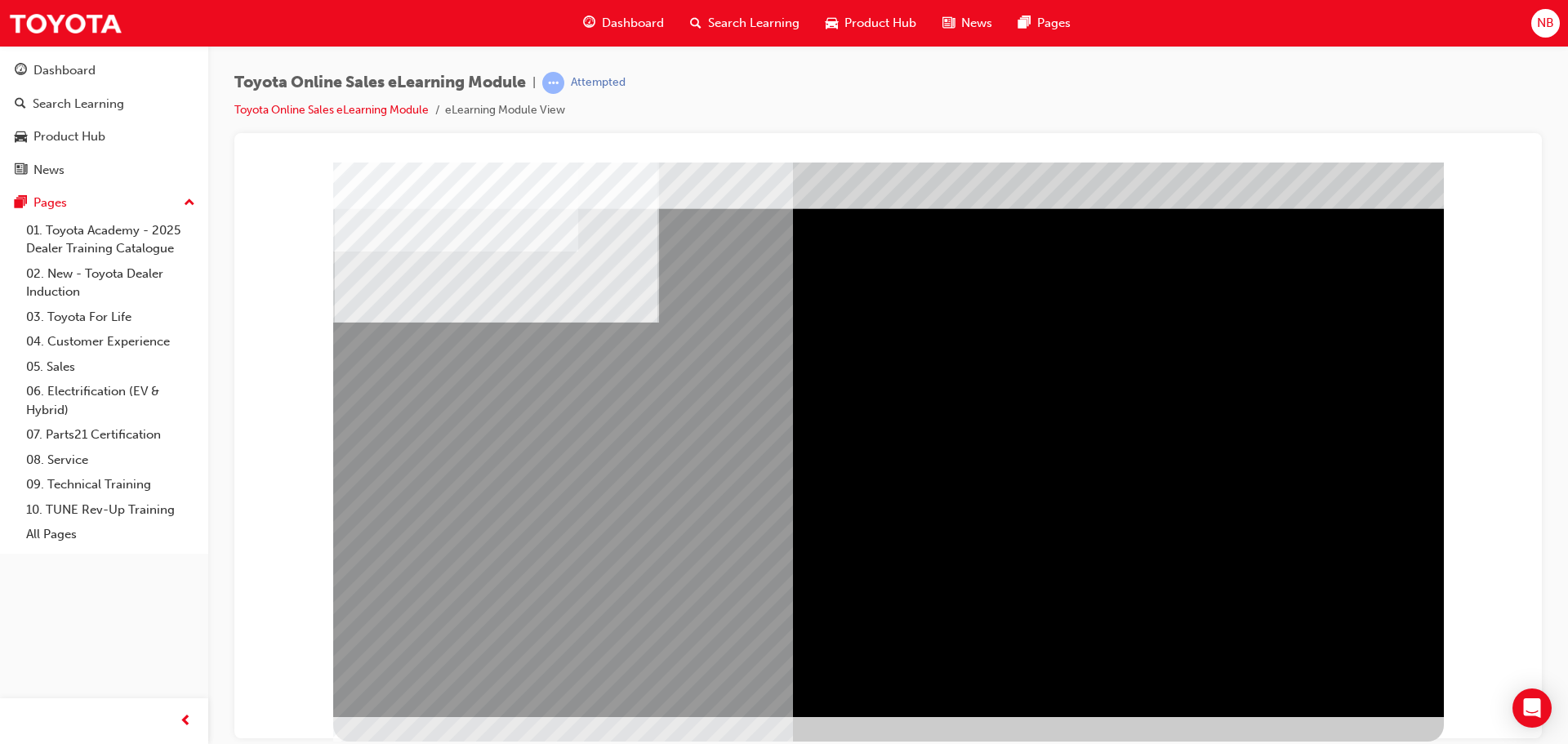
click at [1355, 651] on div "multistate" at bounding box center [888, 422] width 1110 height 587
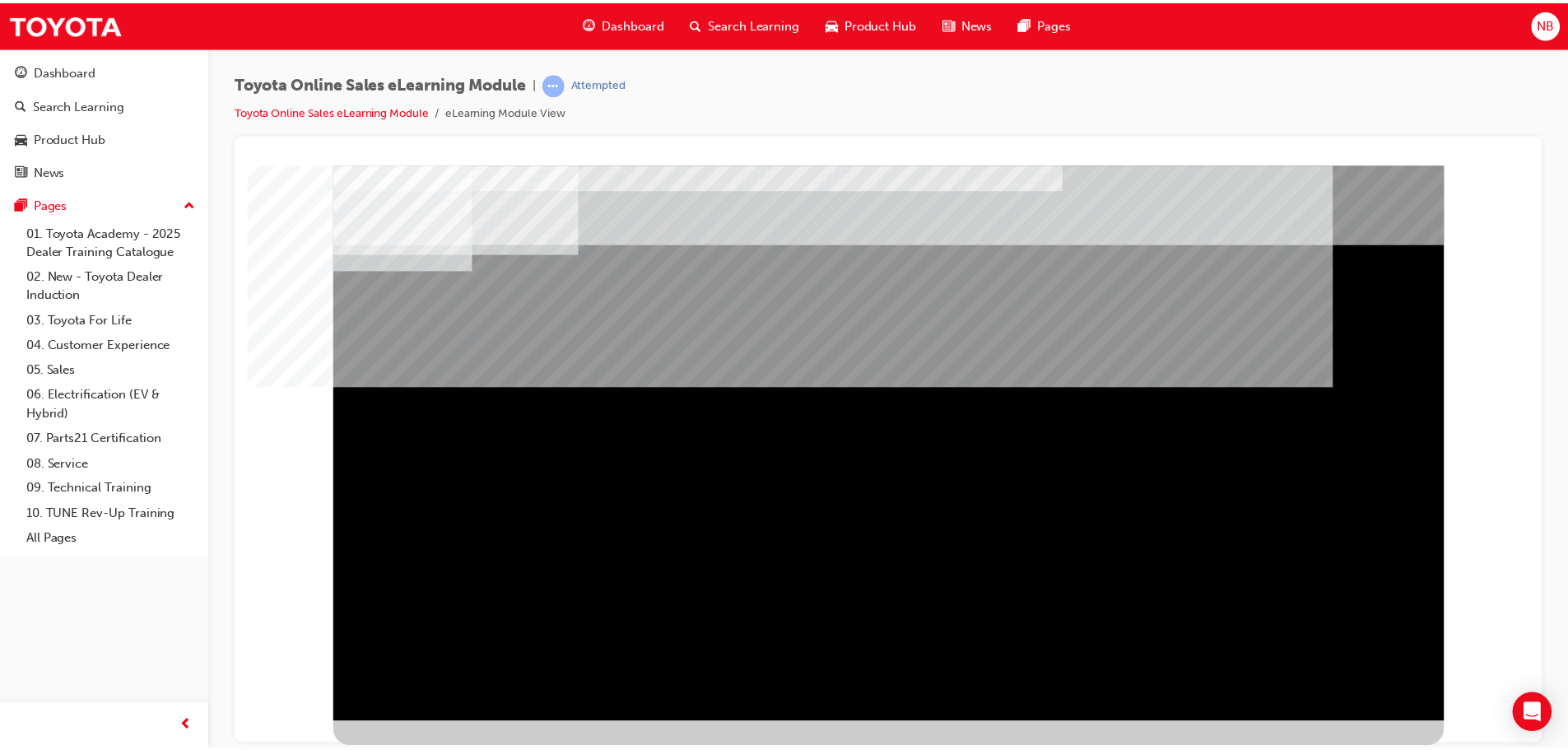
scroll to position [0, 0]
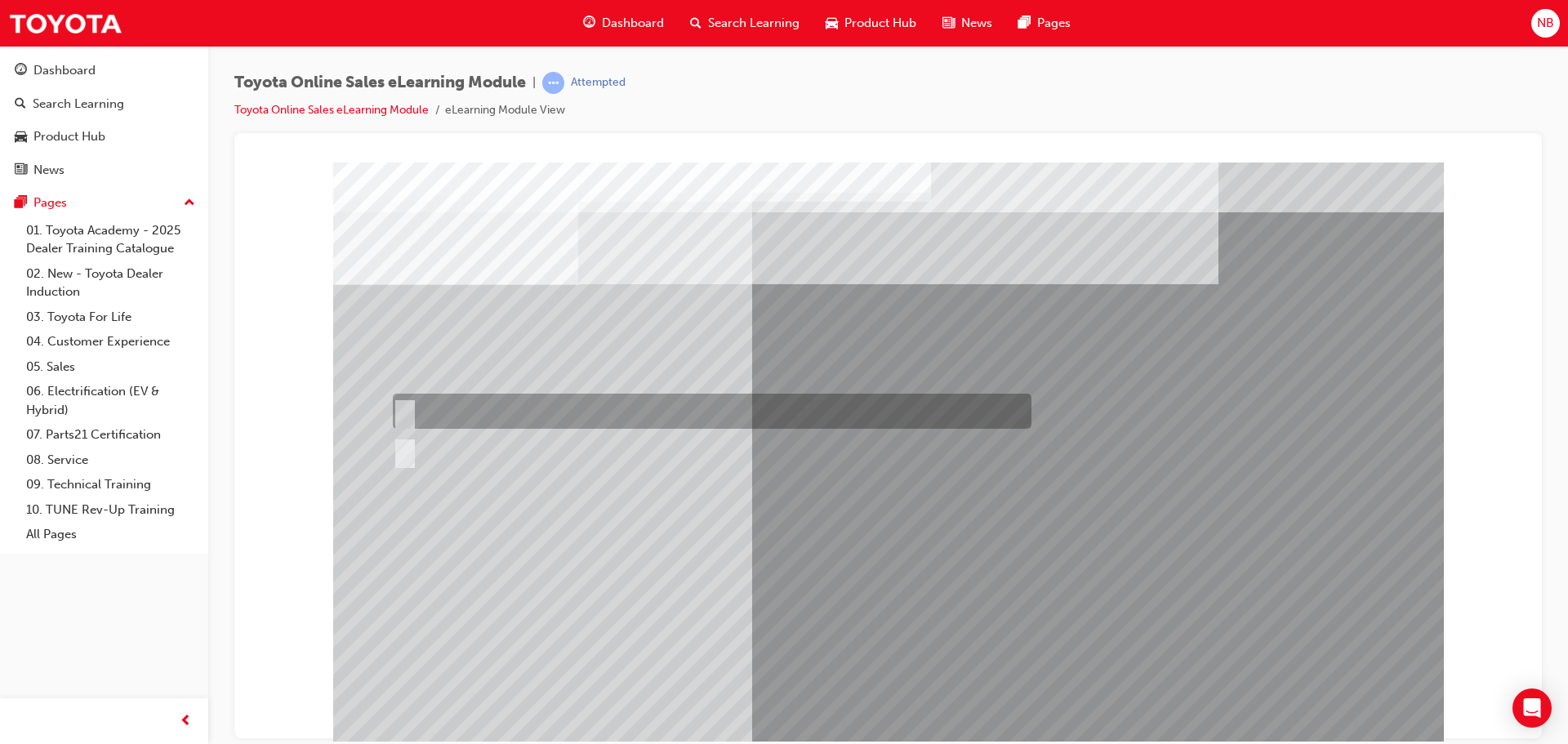
click at [408, 408] on input "True" at bounding box center [402, 411] width 18 height 18
radio input "true"
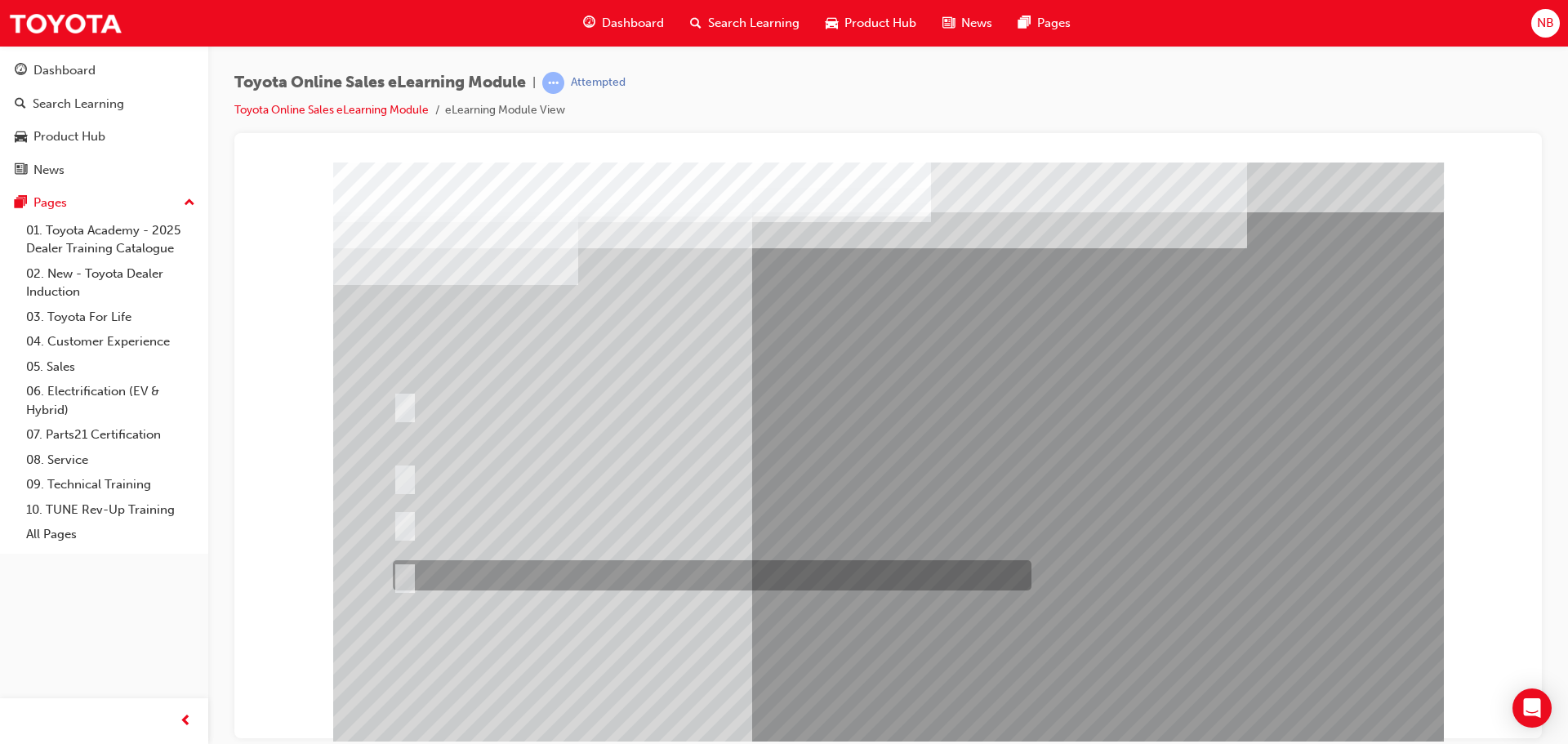
click at [402, 573] on input "It must be TMCA approved Dealer name." at bounding box center [402, 576] width 18 height 18
radio input "true"
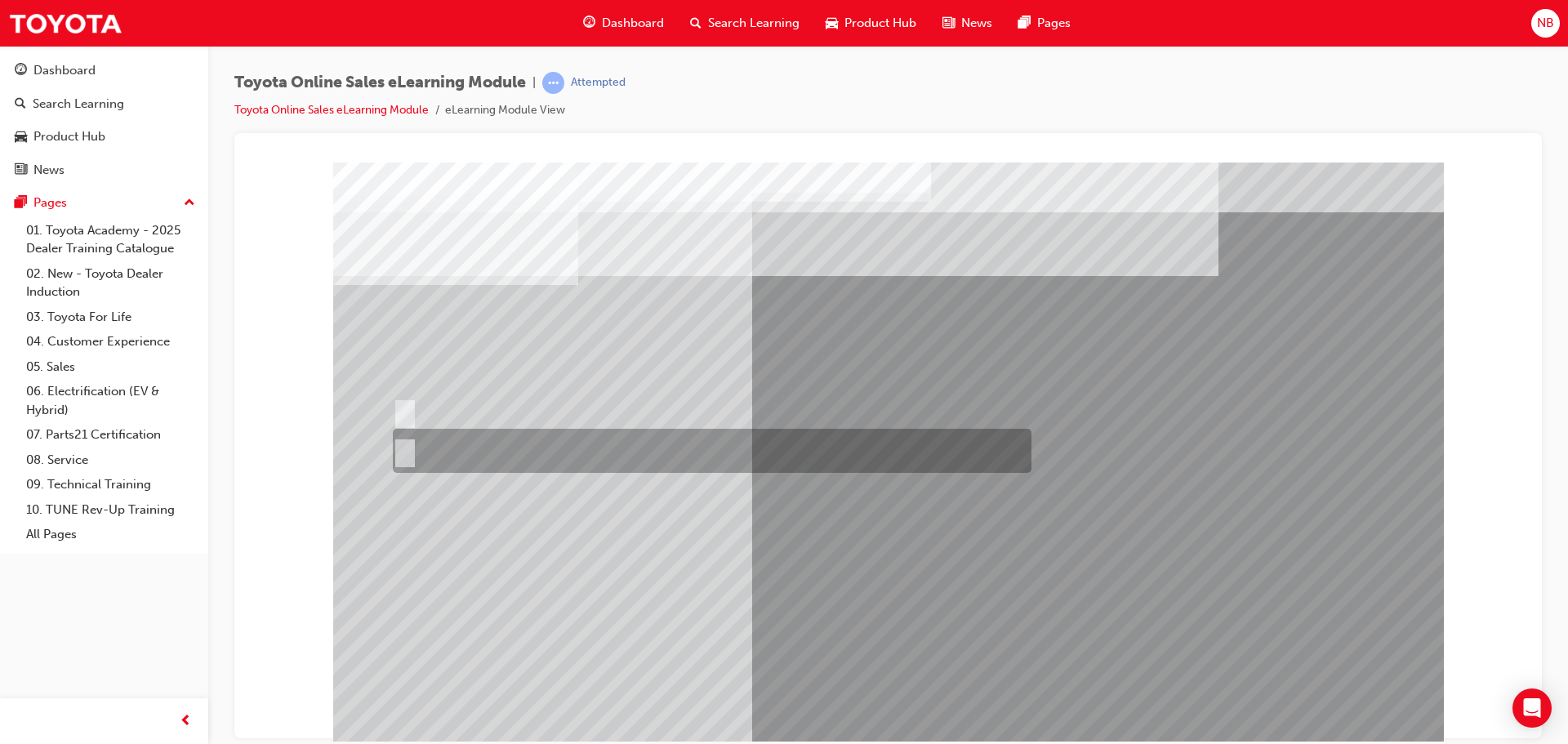
click at [406, 444] on input "No" at bounding box center [402, 450] width 18 height 18
radio input "true"
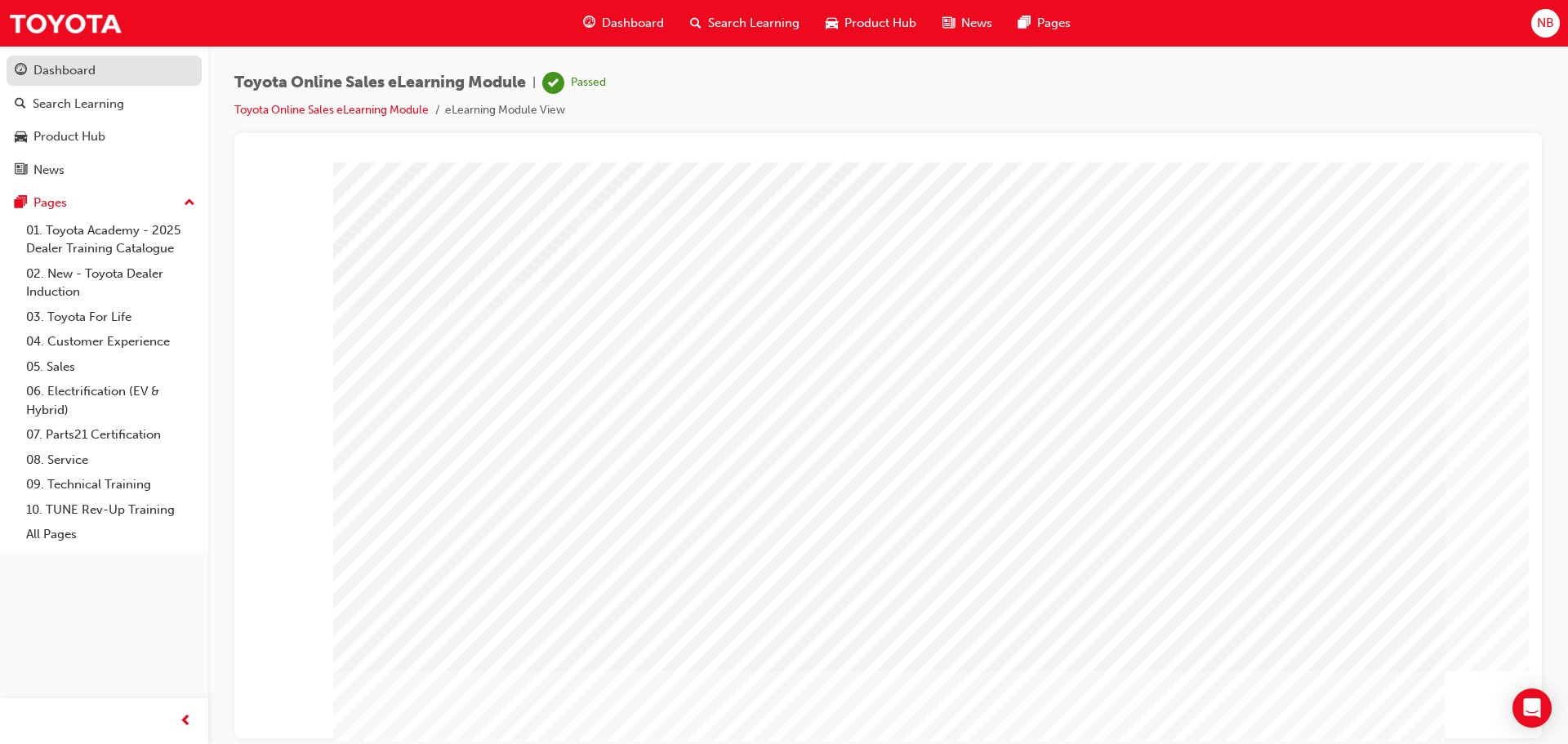
click at [69, 77] on div "Dashboard" at bounding box center [65, 70] width 62 height 19
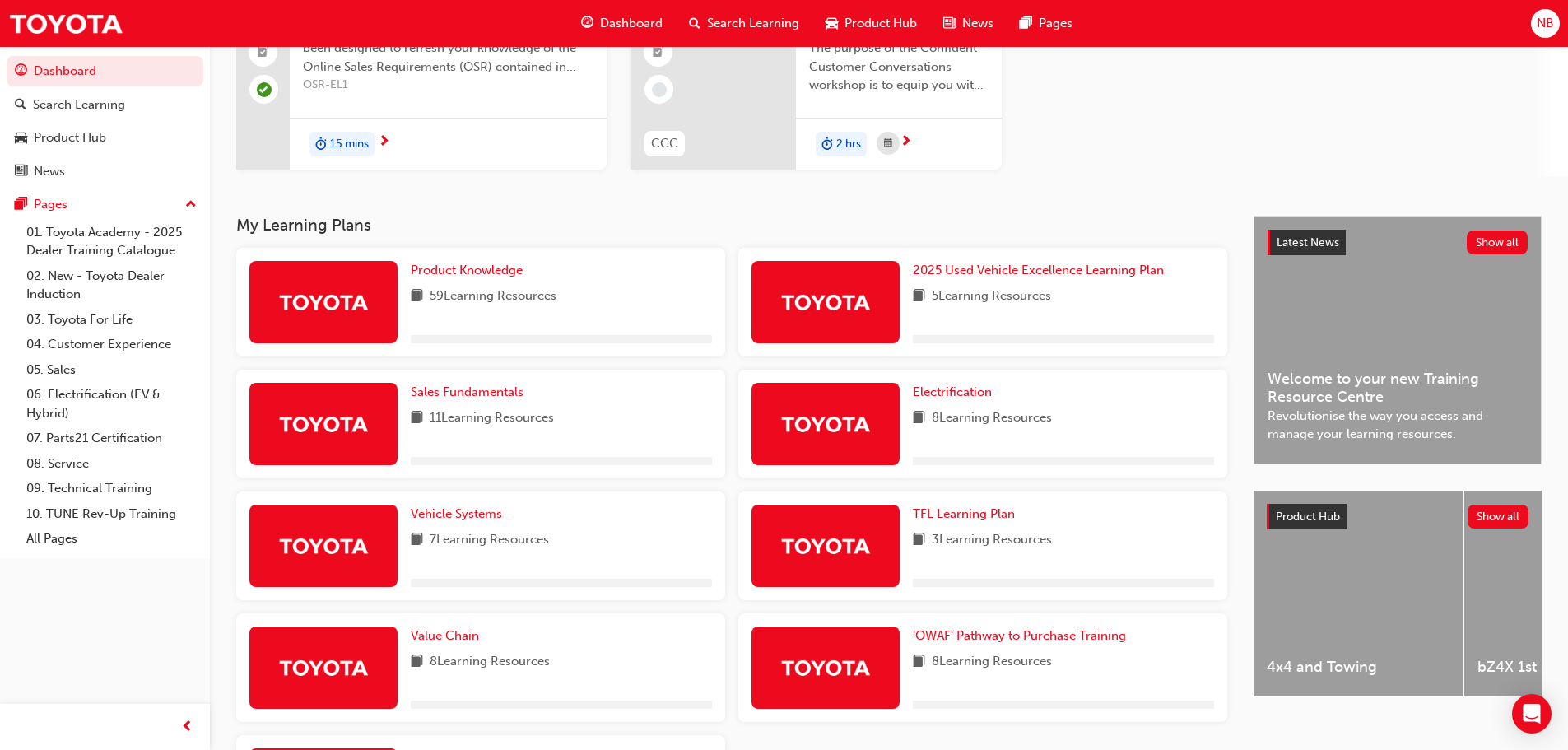
scroll to position [360, 0]
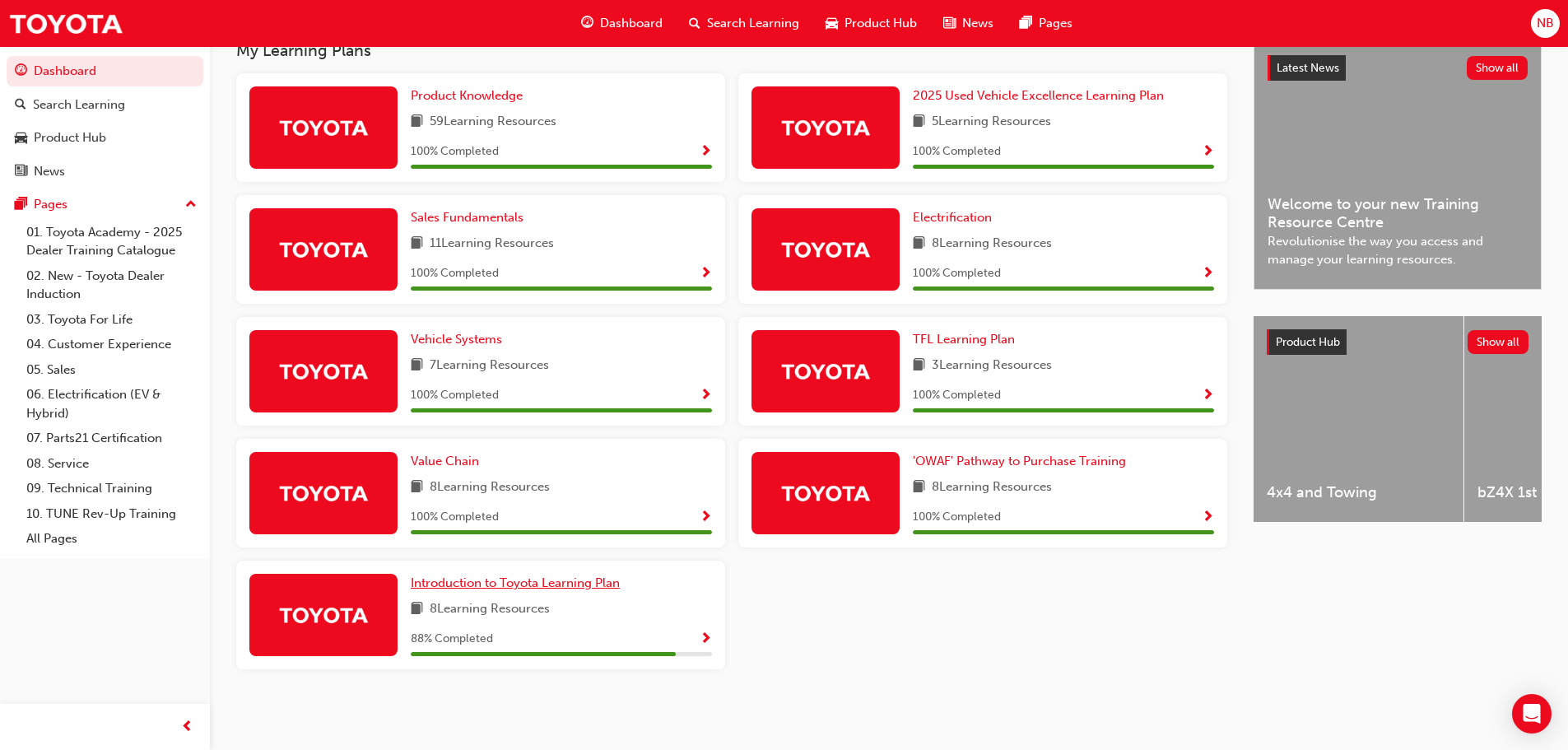
click at [545, 583] on span "Introduction to Toyota Learning Plan" at bounding box center [515, 582] width 209 height 15
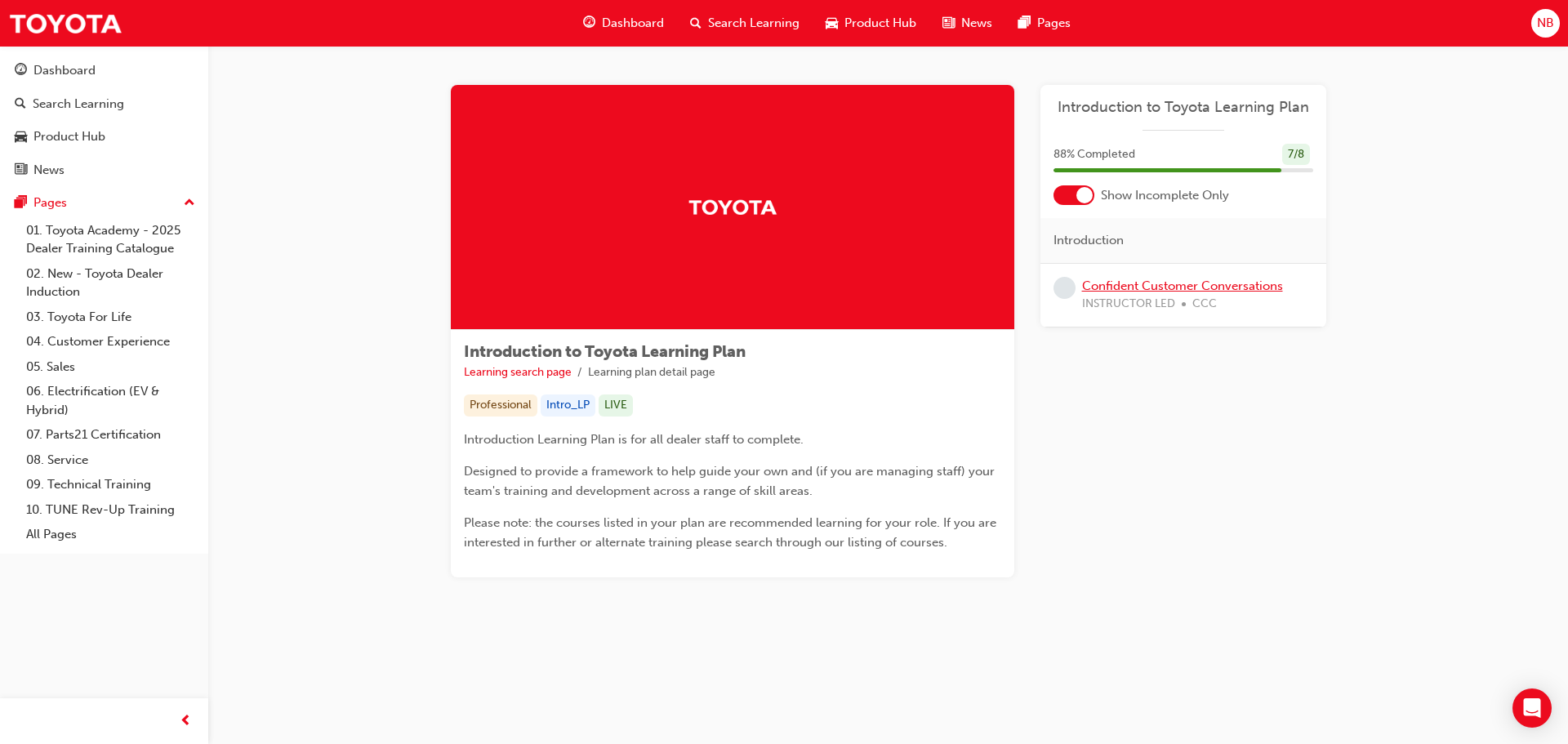
click at [1141, 288] on link "Confident Customer Conversations" at bounding box center [1182, 286] width 201 height 15
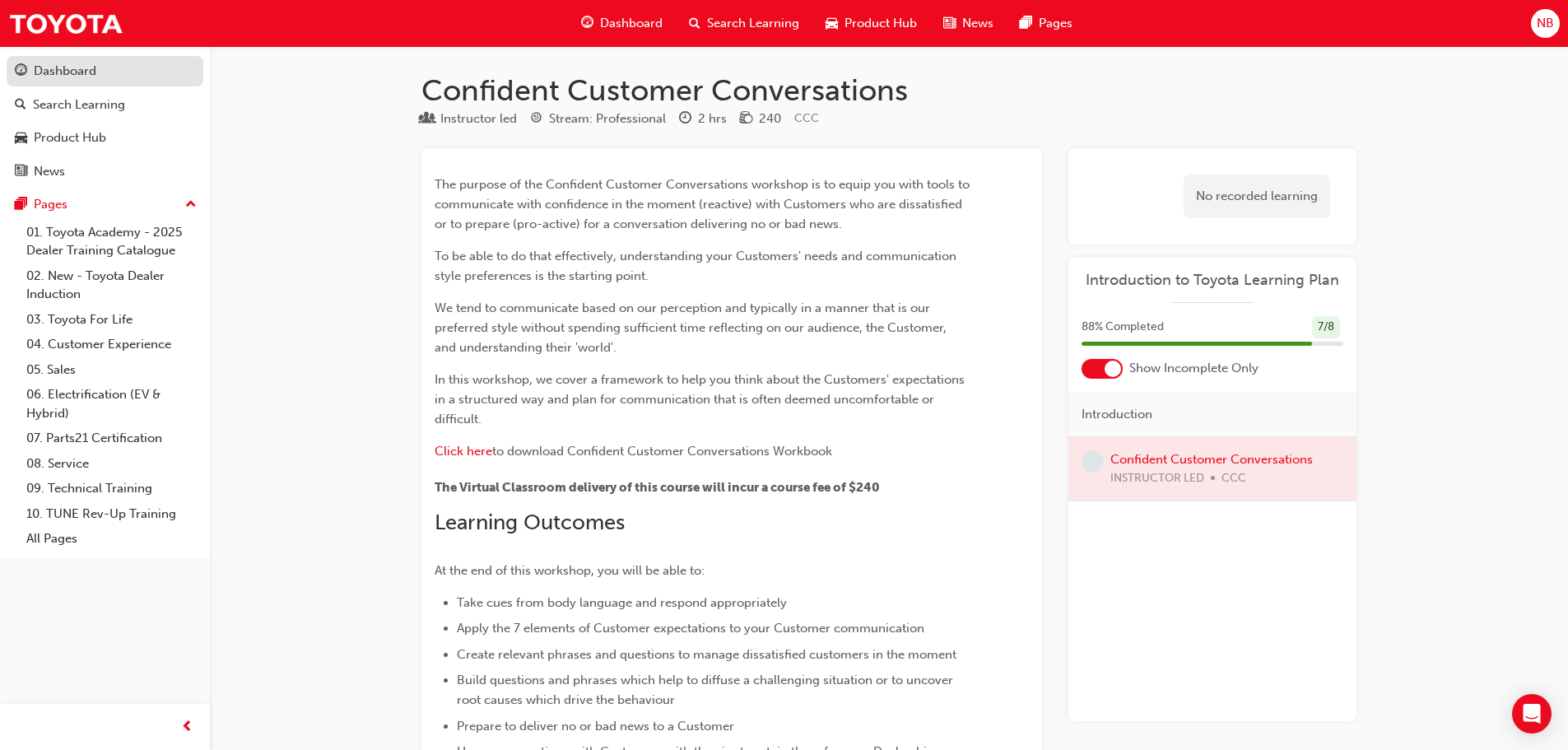
click at [55, 70] on div "Dashboard" at bounding box center [66, 71] width 63 height 19
